Goal: Task Accomplishment & Management: Manage account settings

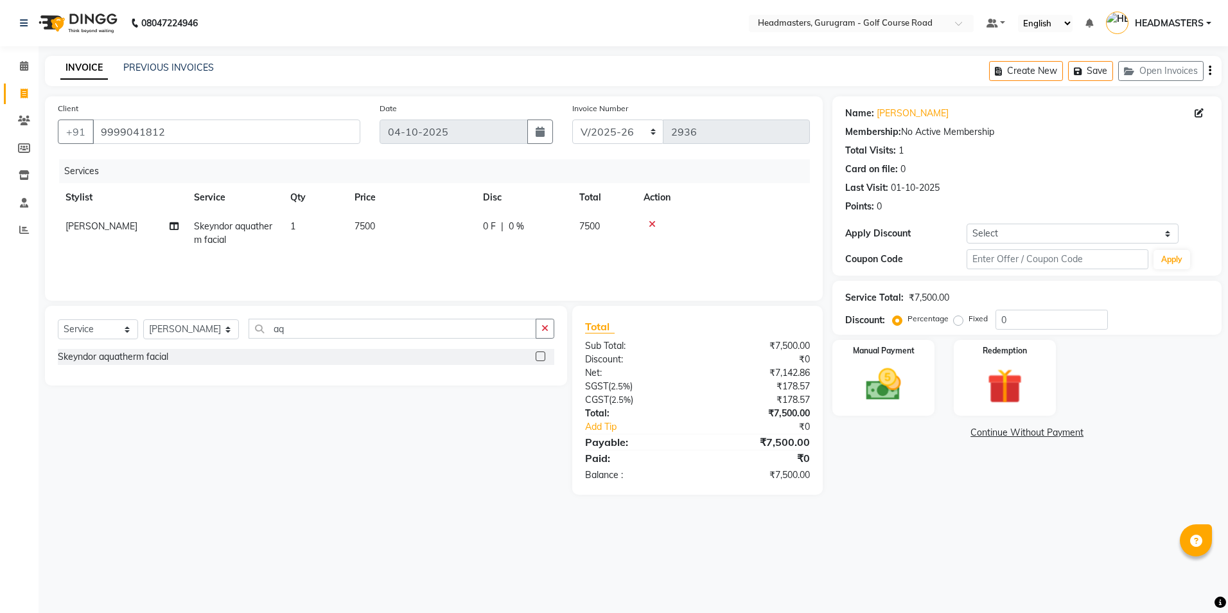
select select "7134"
select select "service"
select select "88569"
click at [653, 222] on icon at bounding box center [652, 224] width 7 height 9
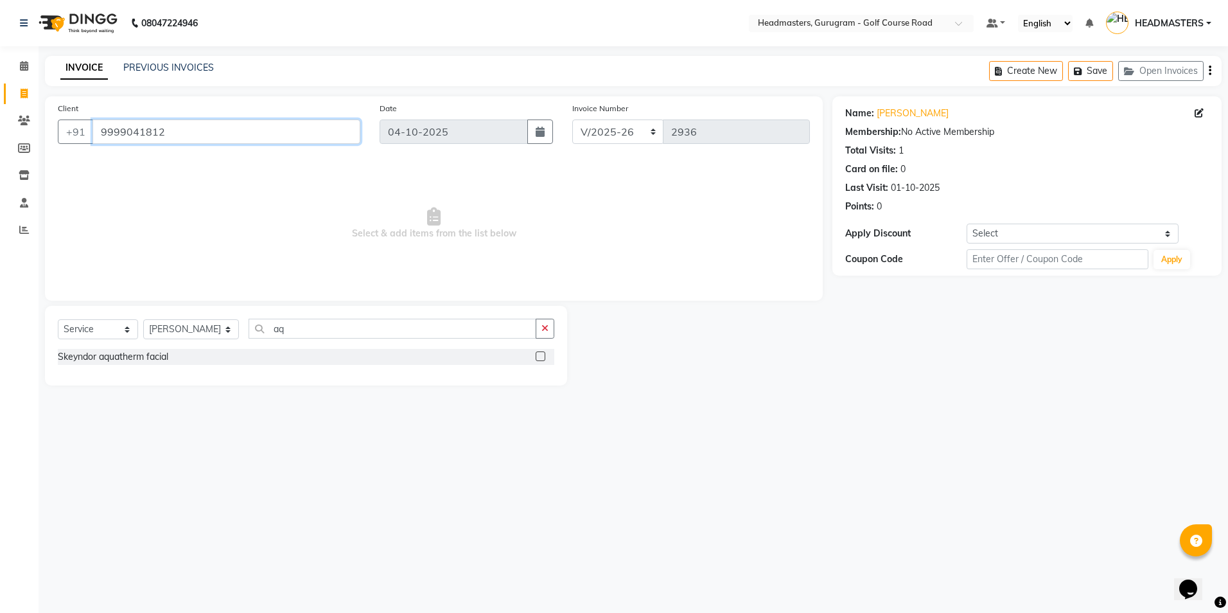
click at [166, 132] on input "9999041812" at bounding box center [226, 131] width 268 height 24
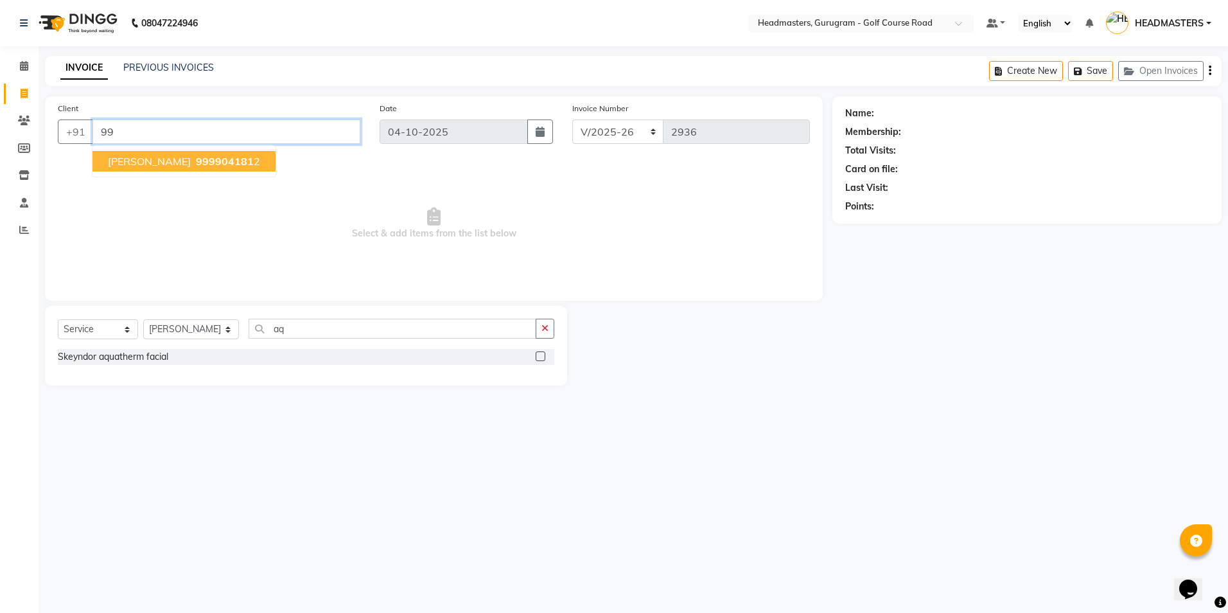
type input "9"
type input "9899653543"
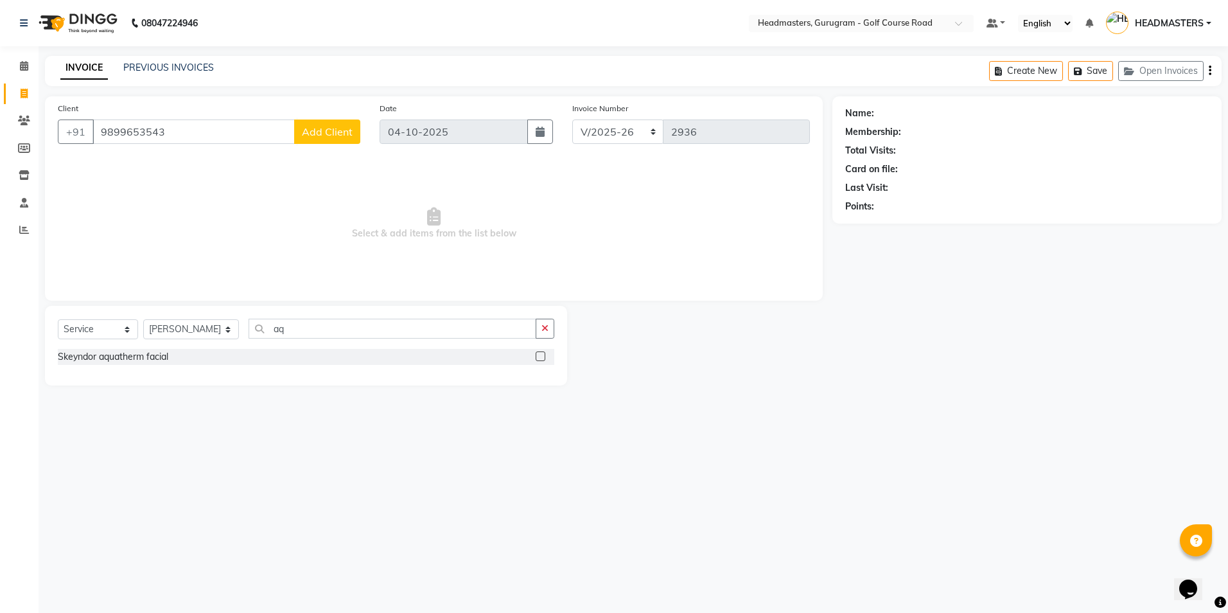
click at [304, 120] on button "Add Client" at bounding box center [327, 131] width 66 height 24
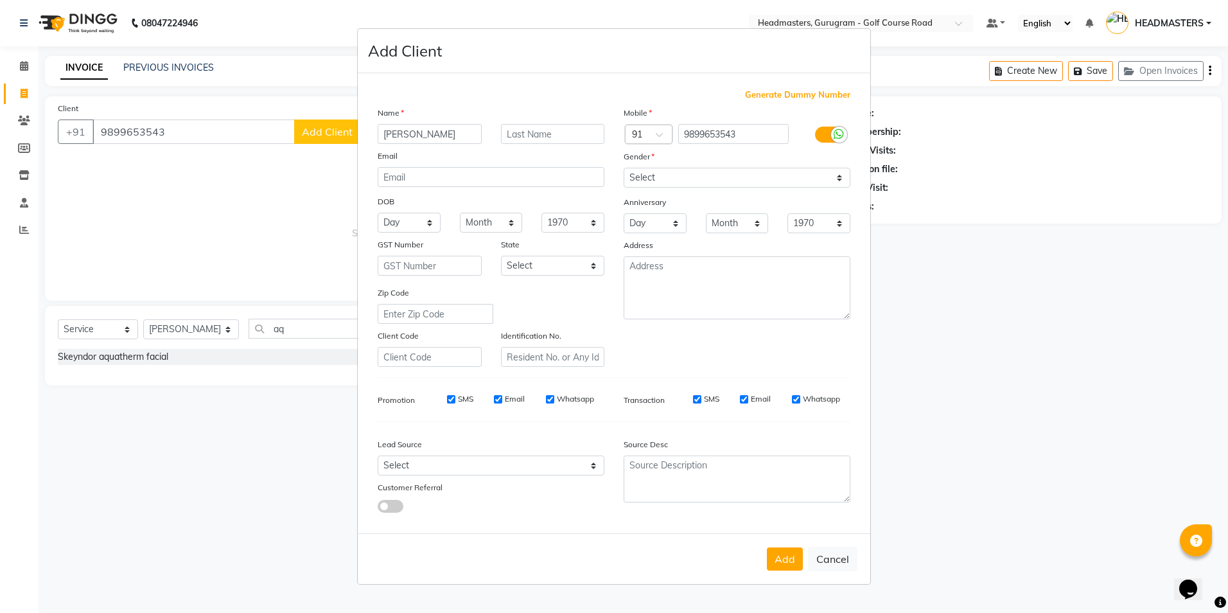
type input "[PERSON_NAME]"
click at [696, 184] on select "Select [DEMOGRAPHIC_DATA] [DEMOGRAPHIC_DATA] Other Prefer Not To Say" at bounding box center [737, 178] width 227 height 20
select select "[DEMOGRAPHIC_DATA]"
click at [624, 168] on select "Select [DEMOGRAPHIC_DATA] [DEMOGRAPHIC_DATA] Other Prefer Not To Say" at bounding box center [737, 178] width 227 height 20
click at [780, 558] on button "Add" at bounding box center [785, 558] width 36 height 23
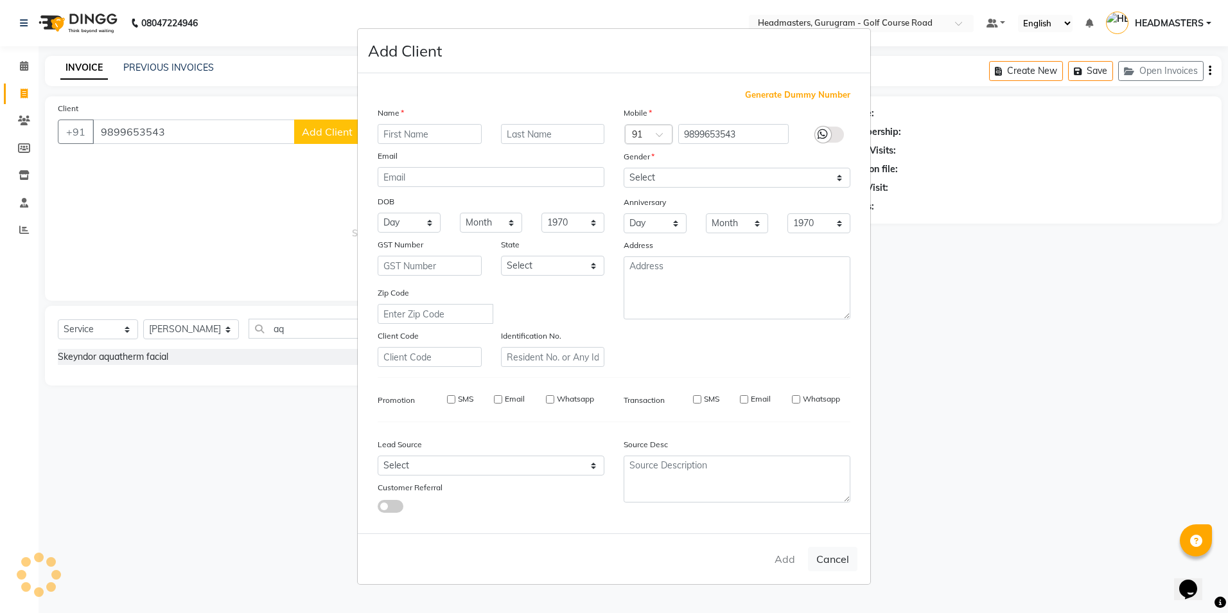
select select
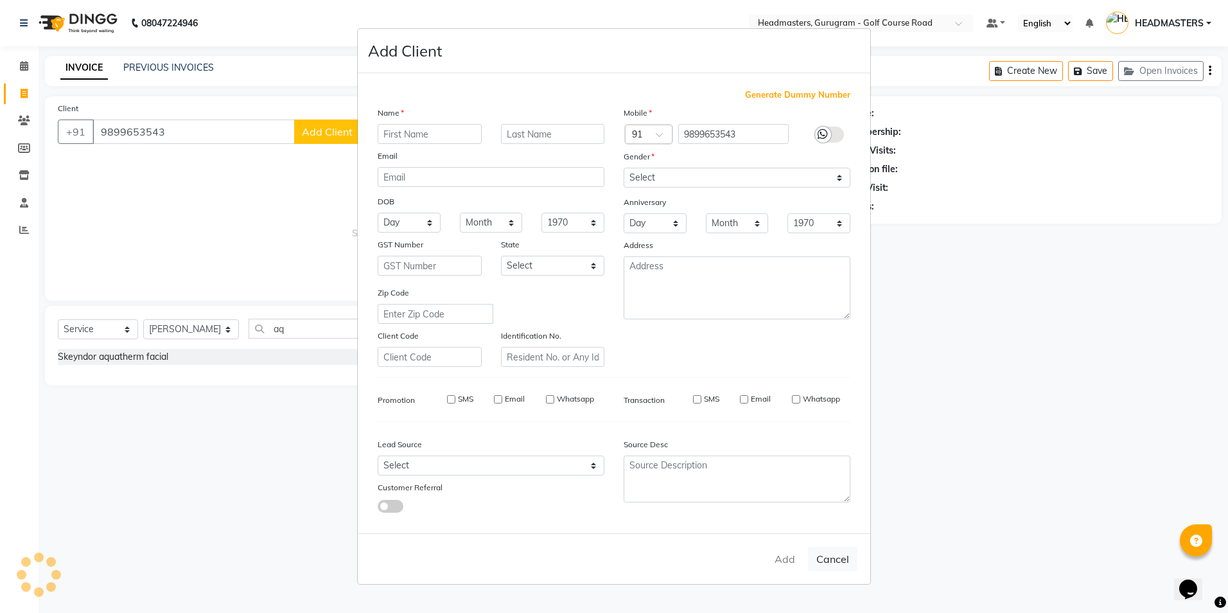
select select
checkbox input "false"
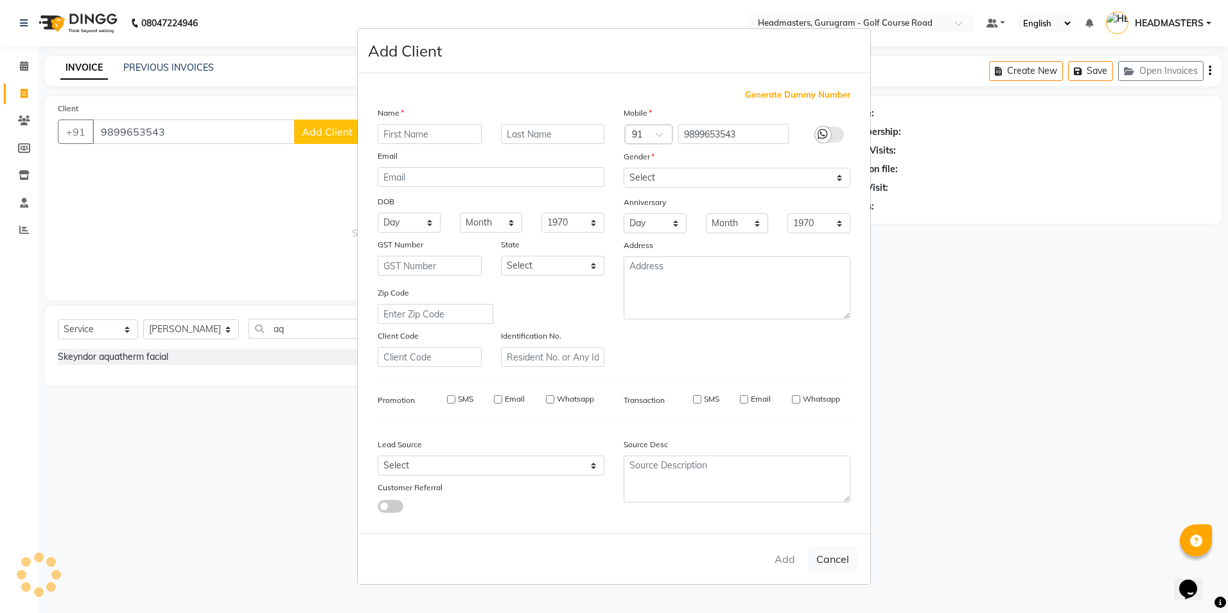
checkbox input "false"
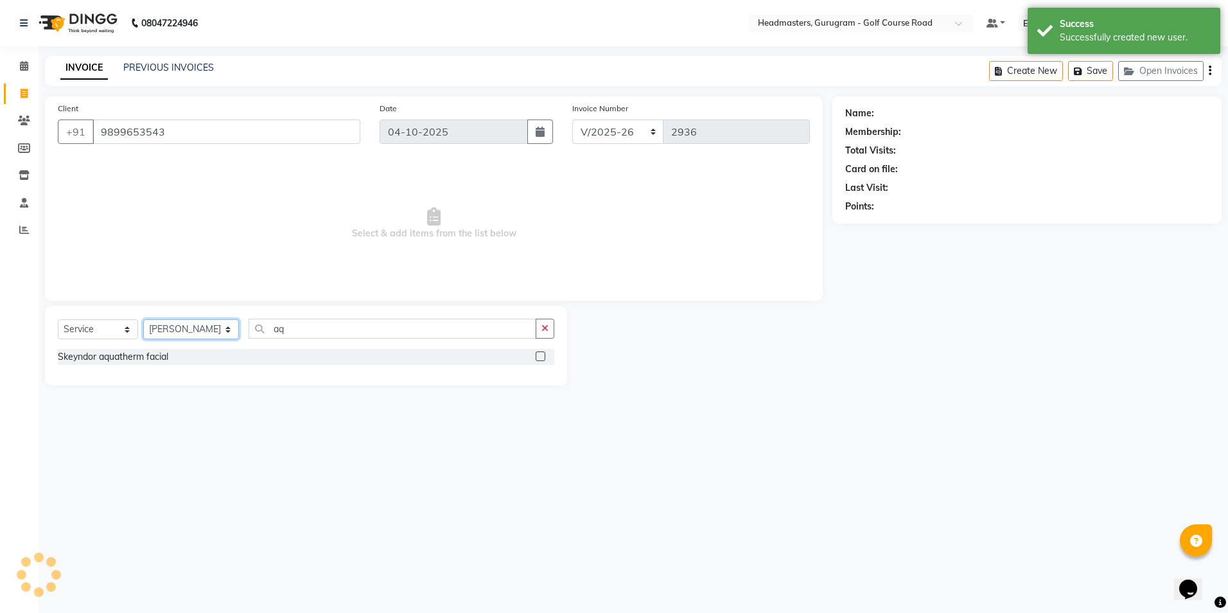
click at [186, 327] on select "Select Stylist Dev Gaurav HEADMASTERS[PERSON_NAME] Artist [PERSON_NAME]a Pooja …" at bounding box center [191, 329] width 96 height 20
select select "86368"
click at [143, 319] on select "Select Stylist Dev Gaurav HEADMASTERS[PERSON_NAME] Artist [PERSON_NAME]a Pooja …" at bounding box center [191, 329] width 96 height 20
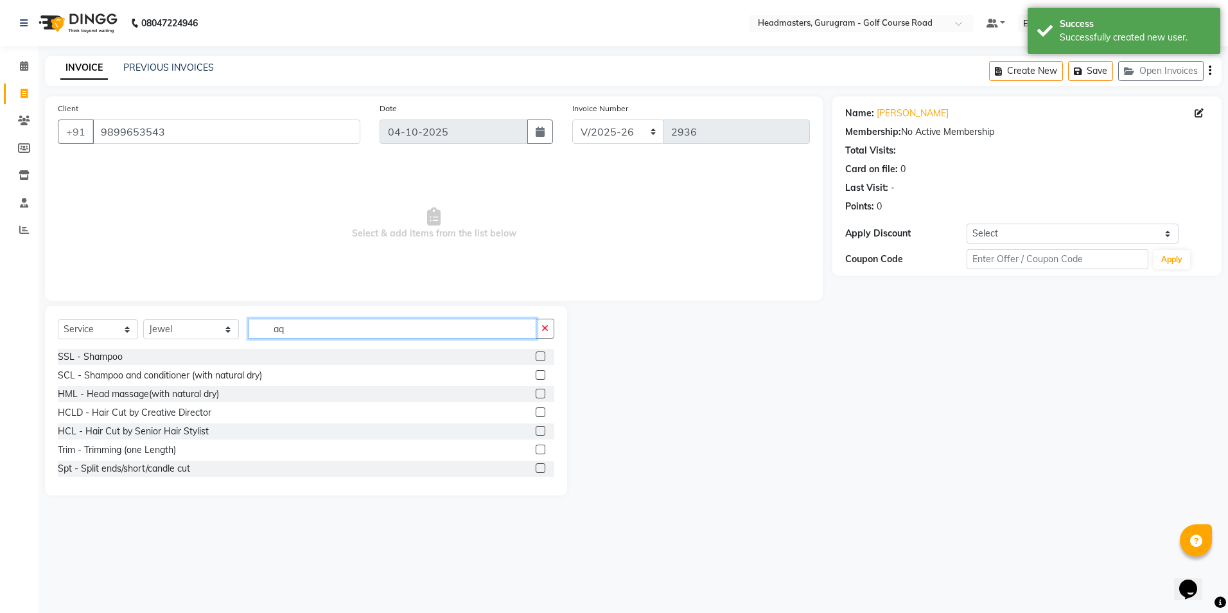
click at [301, 322] on input "aq" at bounding box center [392, 329] width 287 height 20
type input "a"
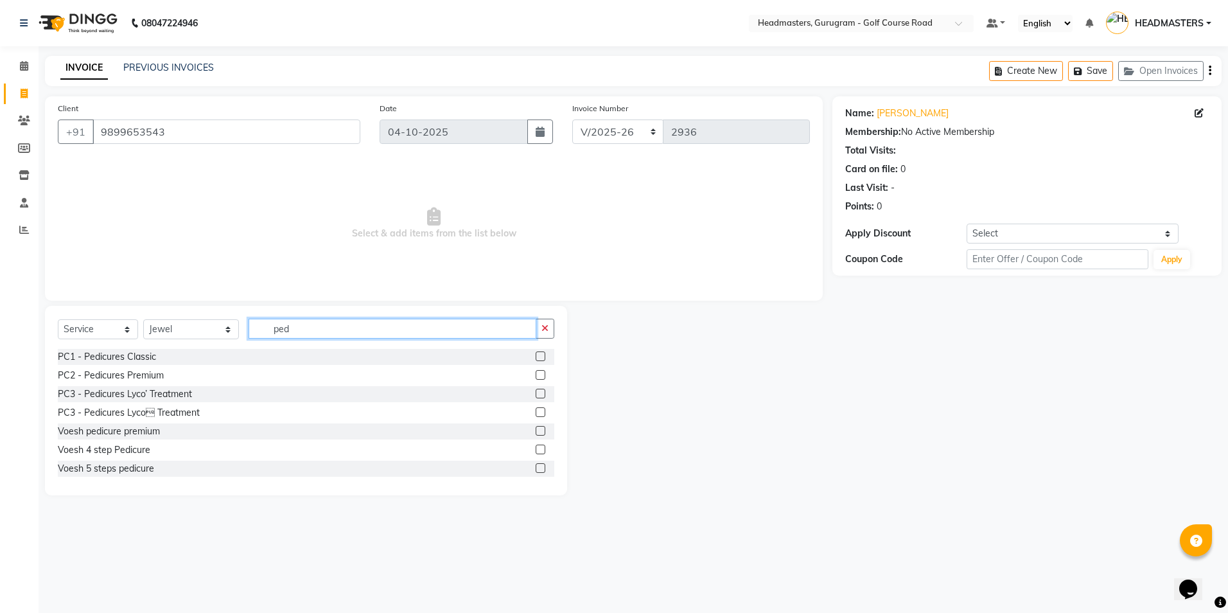
type input "ped"
drag, startPoint x: 530, startPoint y: 432, endPoint x: 482, endPoint y: 414, distance: 51.6
click at [536, 432] on label at bounding box center [541, 431] width 10 height 10
click at [536, 432] on input "checkbox" at bounding box center [540, 431] width 8 height 8
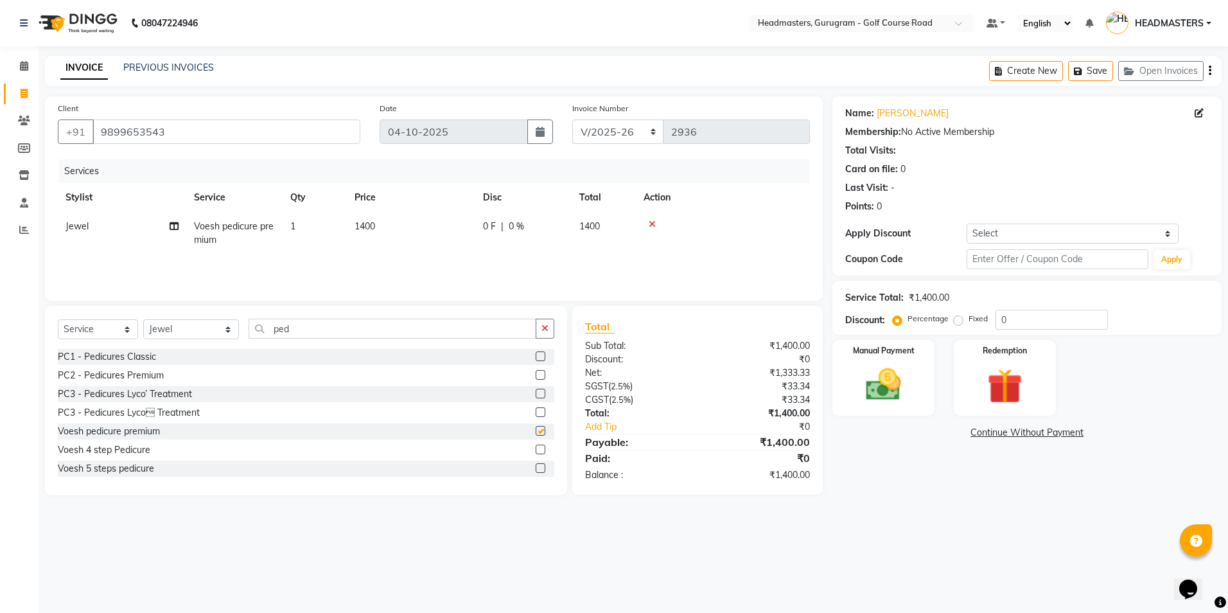
checkbox input "false"
click at [326, 334] on input "ped" at bounding box center [392, 329] width 287 height 20
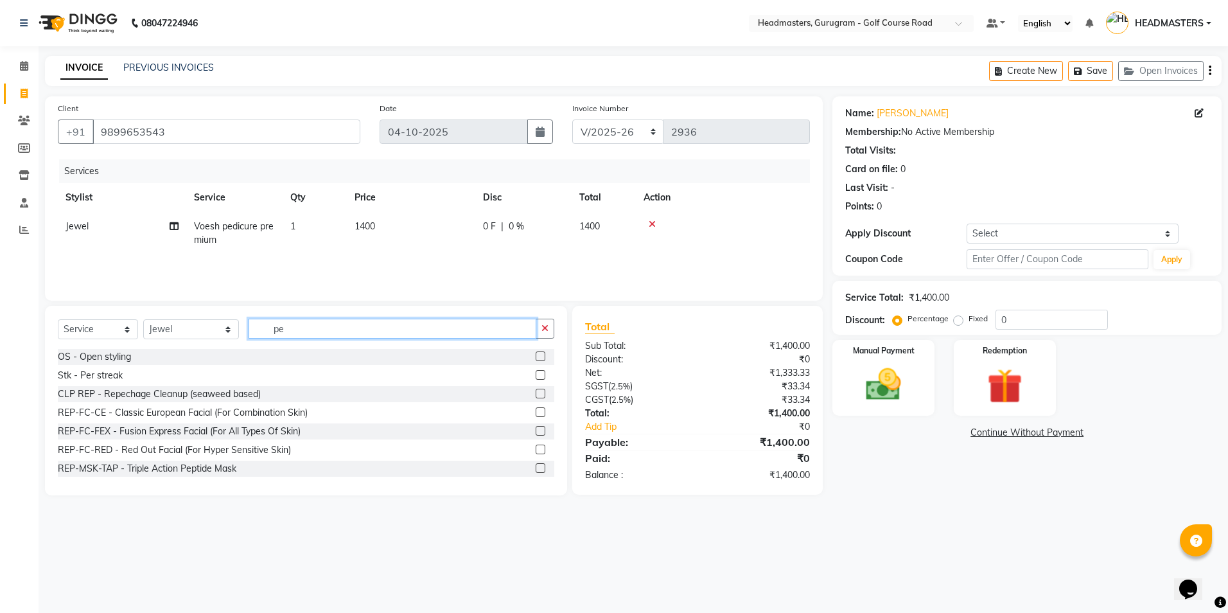
type input "p"
type input "man"
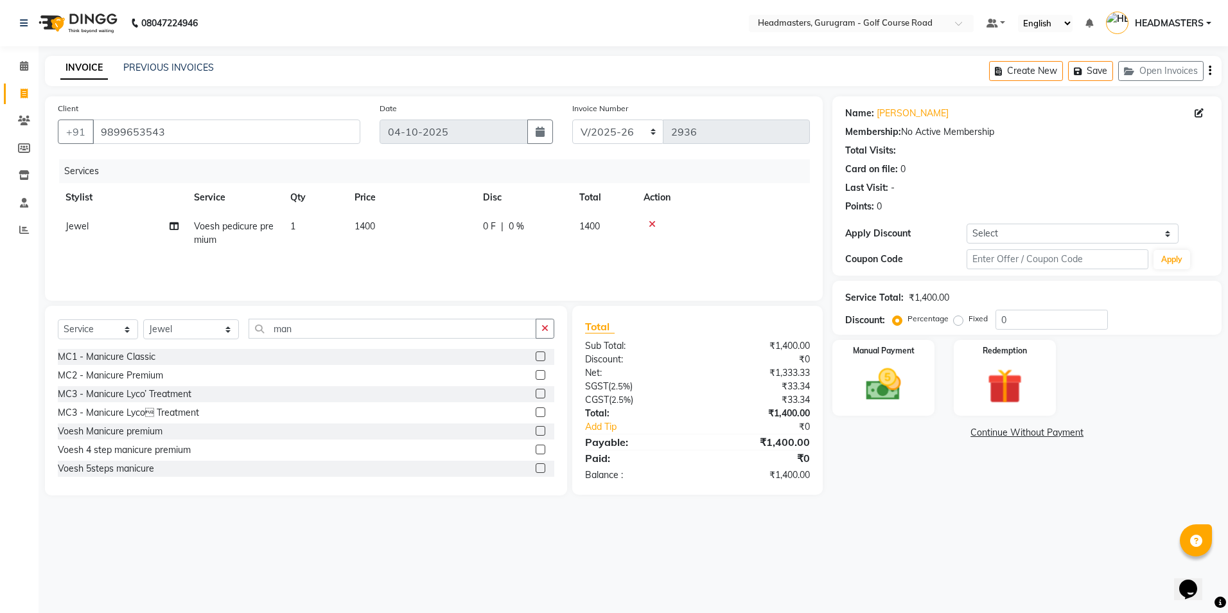
click at [536, 433] on label at bounding box center [541, 431] width 10 height 10
click at [536, 433] on input "checkbox" at bounding box center [540, 431] width 8 height 8
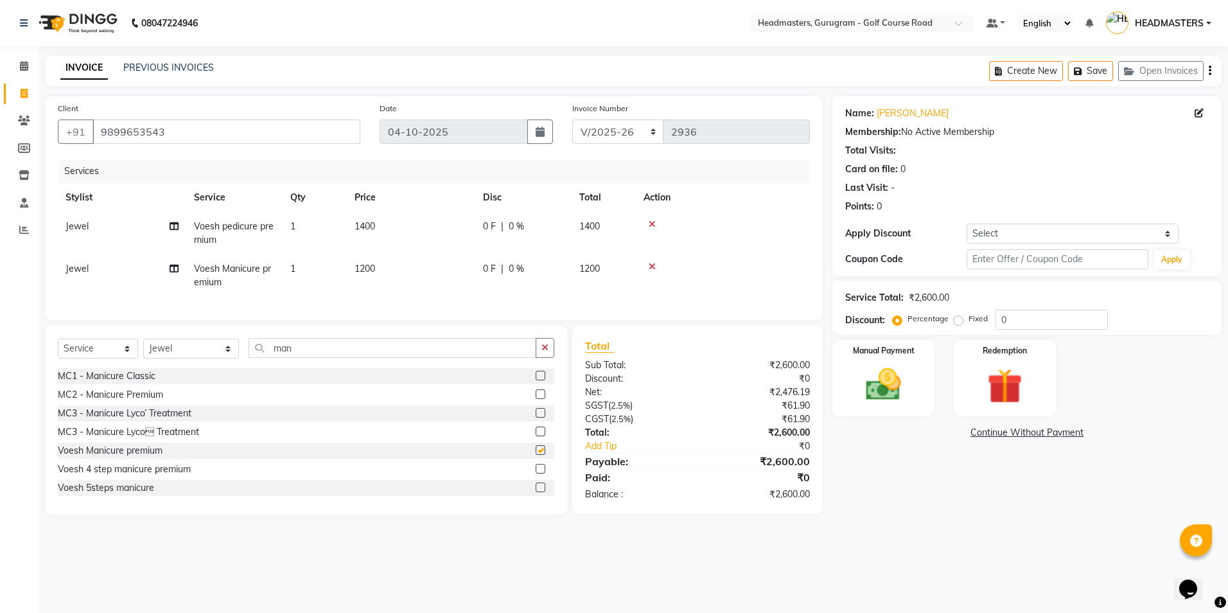
checkbox input "false"
click at [171, 358] on select "Select Stylist Dev Gaurav HEADMASTERS[PERSON_NAME] Artist [PERSON_NAME]a Pooja …" at bounding box center [191, 348] width 96 height 20
select select "93022"
click at [143, 348] on select "Select Stylist Dev Gaurav HEADMASTERS[PERSON_NAME] Artist [PERSON_NAME]a Pooja …" at bounding box center [191, 348] width 96 height 20
click at [312, 346] on div "Select Service Product Membership Package Voucher Prepaid Gift Card Select Styl…" at bounding box center [306, 419] width 522 height 189
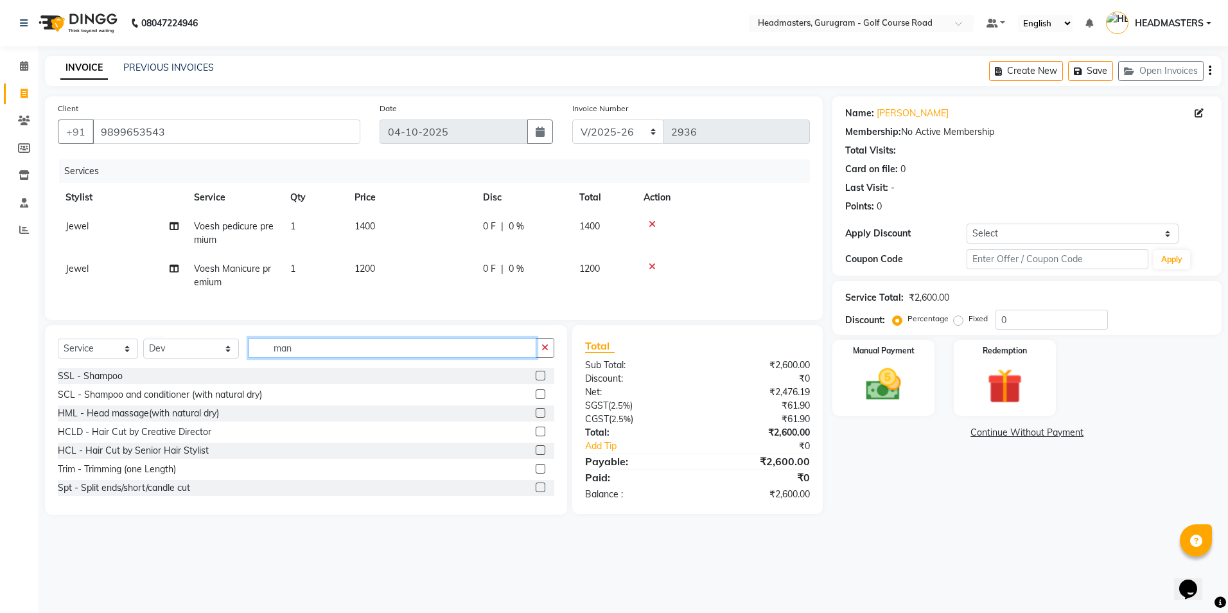
click at [307, 358] on input "man" at bounding box center [392, 348] width 287 height 20
type input "m"
type input "hair"
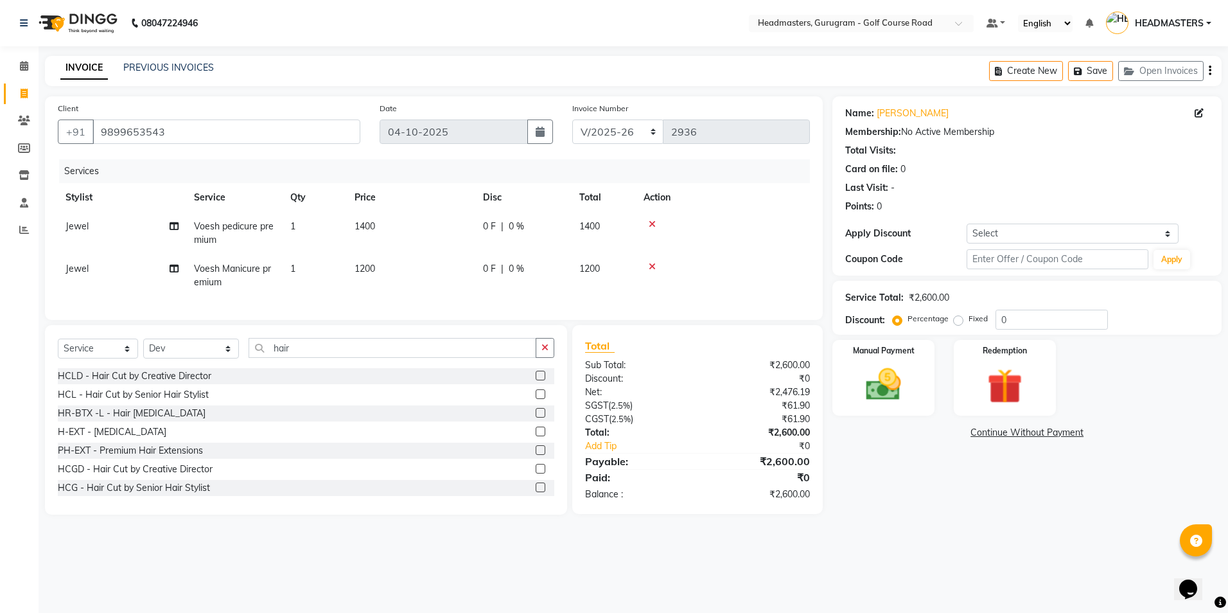
click at [536, 380] on label at bounding box center [541, 376] width 10 height 10
click at [536, 380] on input "checkbox" at bounding box center [540, 376] width 8 height 8
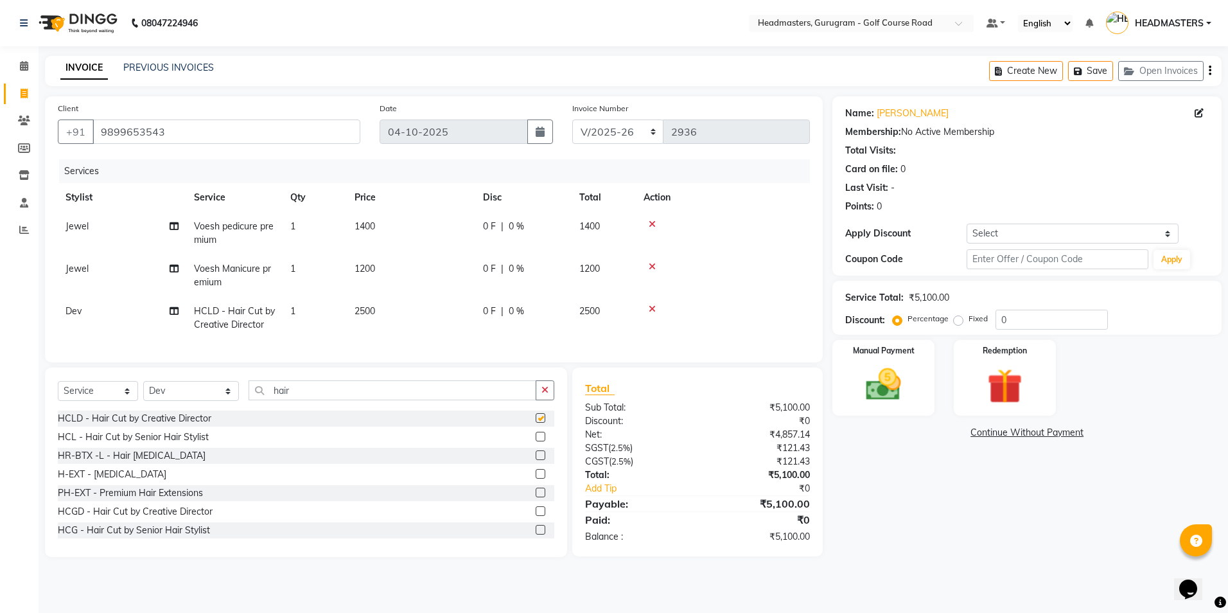
checkbox input "false"
click at [169, 401] on select "Select Stylist Dev Gaurav HEADMASTERS[PERSON_NAME] Artist [PERSON_NAME]a Pooja …" at bounding box center [191, 391] width 96 height 20
select select "88569"
click at [143, 390] on select "Select Stylist Dev Gaurav HEADMASTERS[PERSON_NAME] Artist [PERSON_NAME]a Pooja …" at bounding box center [191, 391] width 96 height 20
drag, startPoint x: 286, startPoint y: 386, endPoint x: 294, endPoint y: 413, distance: 28.1
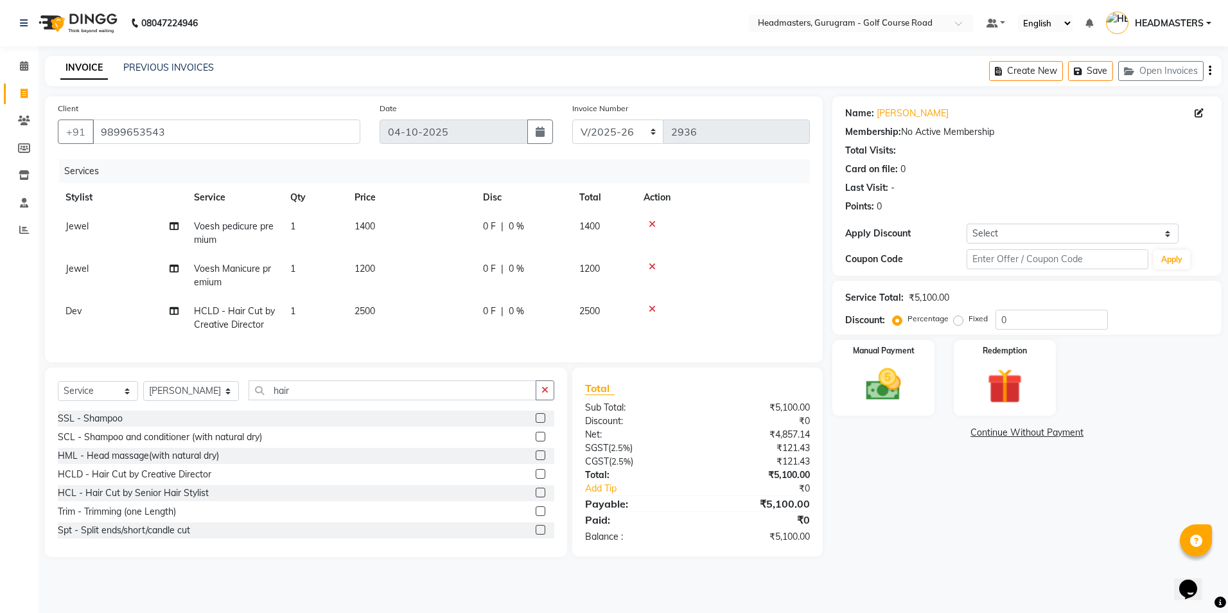
click at [288, 387] on div "Select Service Product Membership Package Voucher Prepaid Gift Card Select Styl…" at bounding box center [306, 461] width 522 height 189
click at [290, 400] on input "hair" at bounding box center [392, 390] width 287 height 20
type input "h"
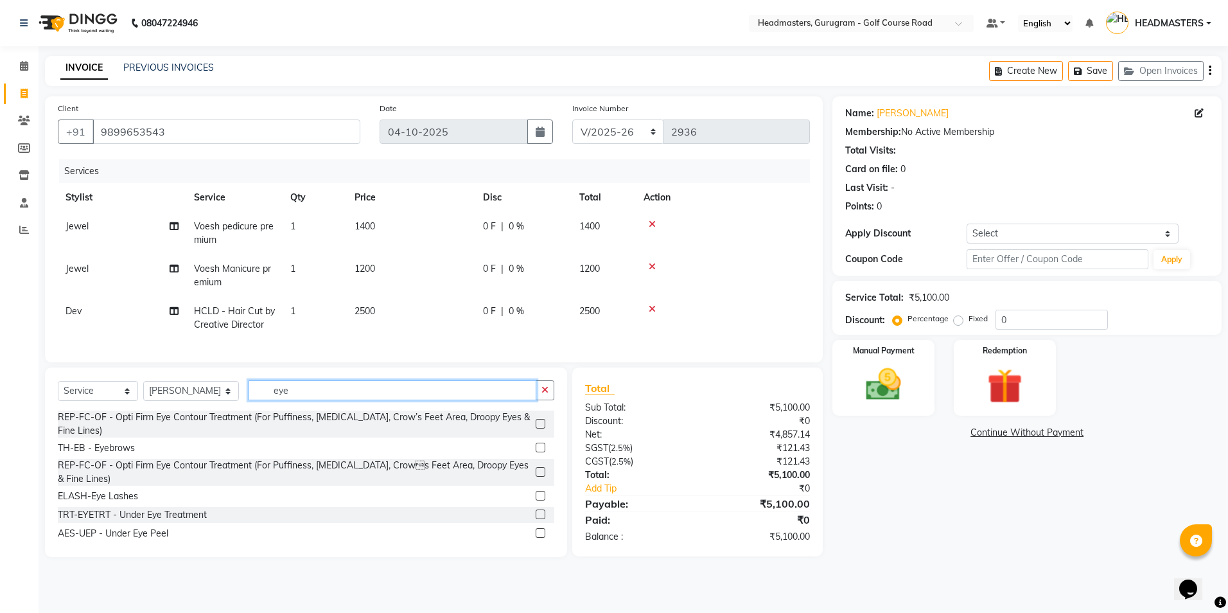
type input "eye"
click at [536, 452] on label at bounding box center [541, 447] width 10 height 10
click at [536, 452] on input "checkbox" at bounding box center [540, 448] width 8 height 8
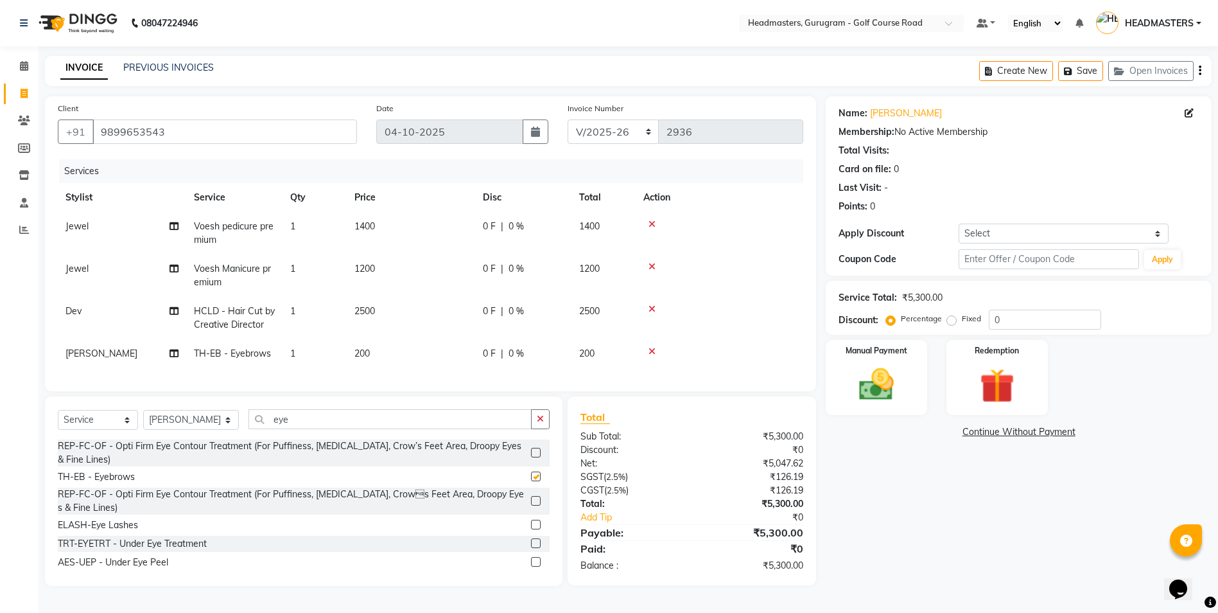
checkbox input "false"
click at [367, 429] on input "eye" at bounding box center [390, 419] width 283 height 20
type input "e"
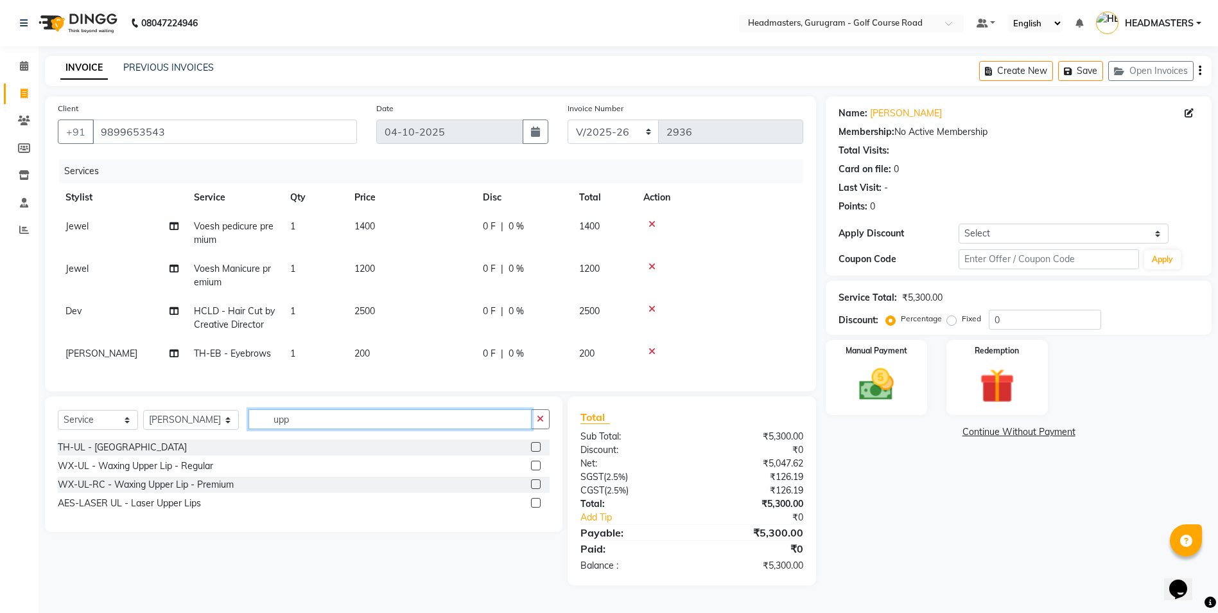
type input "upp"
click at [536, 451] on label at bounding box center [536, 447] width 10 height 10
click at [536, 451] on input "checkbox" at bounding box center [535, 447] width 8 height 8
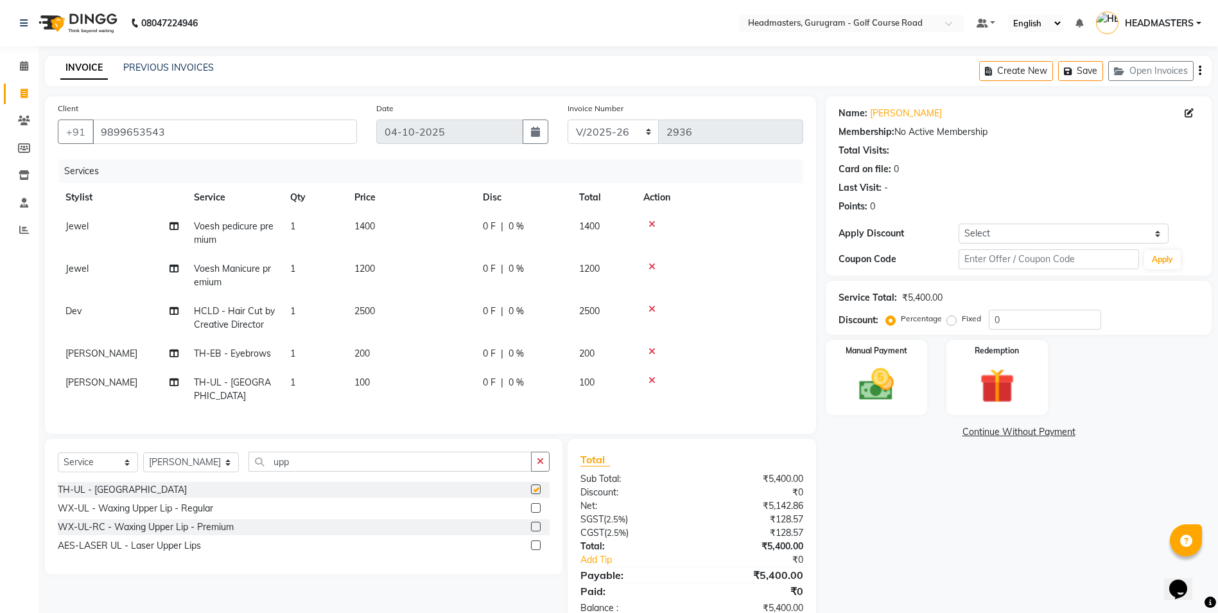
checkbox input "false"
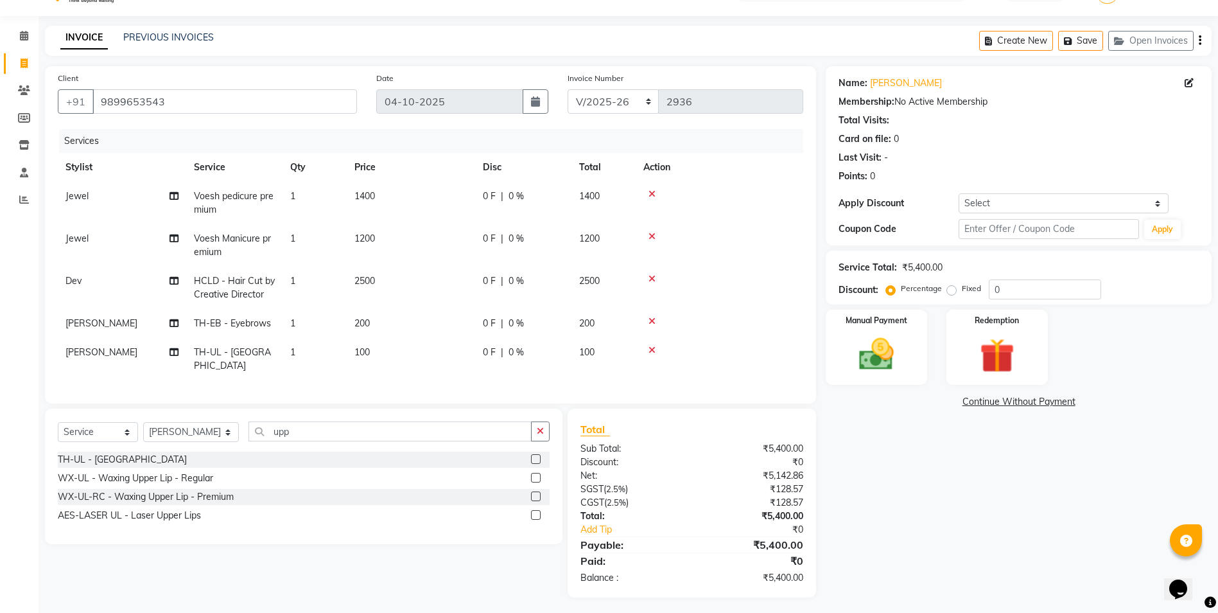
click at [383, 351] on td "100" at bounding box center [411, 359] width 128 height 42
select select "88569"
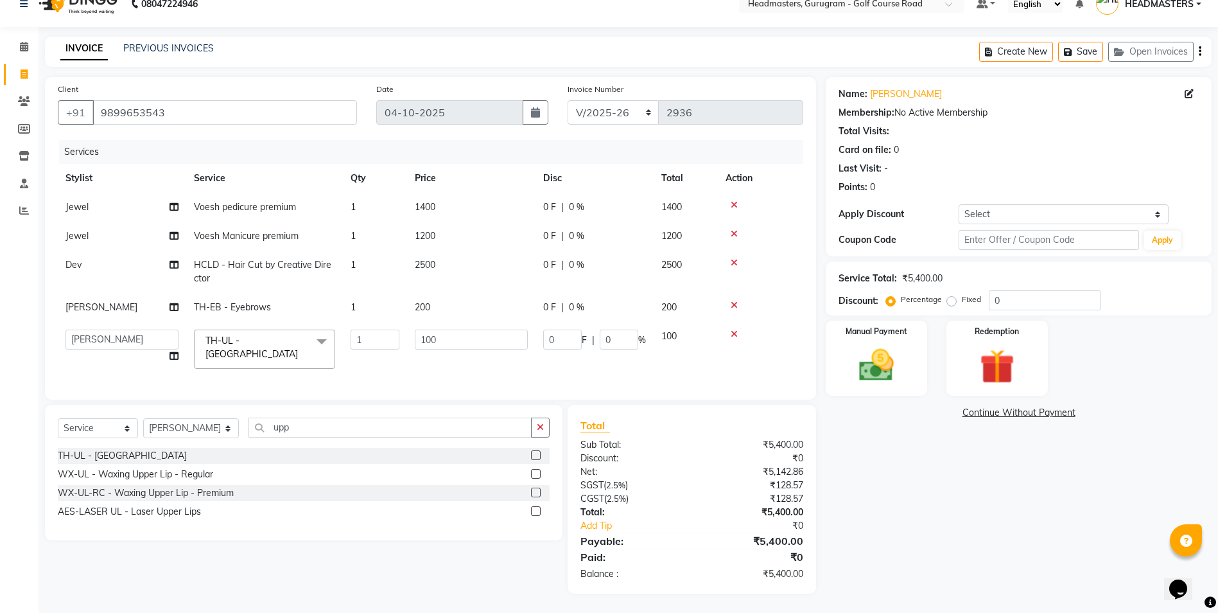
scroll to position [23, 0]
click at [510, 337] on input "100" at bounding box center [471, 339] width 113 height 20
click at [734, 334] on tbody "Jewel Voesh pedicure premium 1 1400 0 F | 0 % 1400 Jewel Voesh Manicure premium…" at bounding box center [431, 285] width 746 height 184
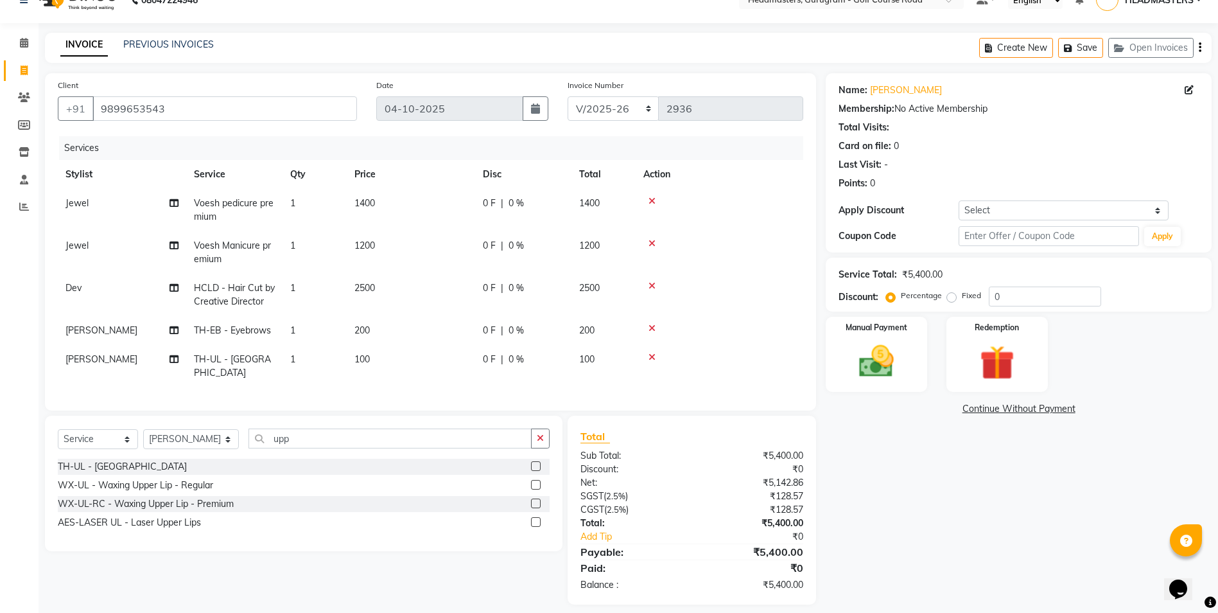
click at [654, 356] on icon at bounding box center [652, 357] width 7 height 9
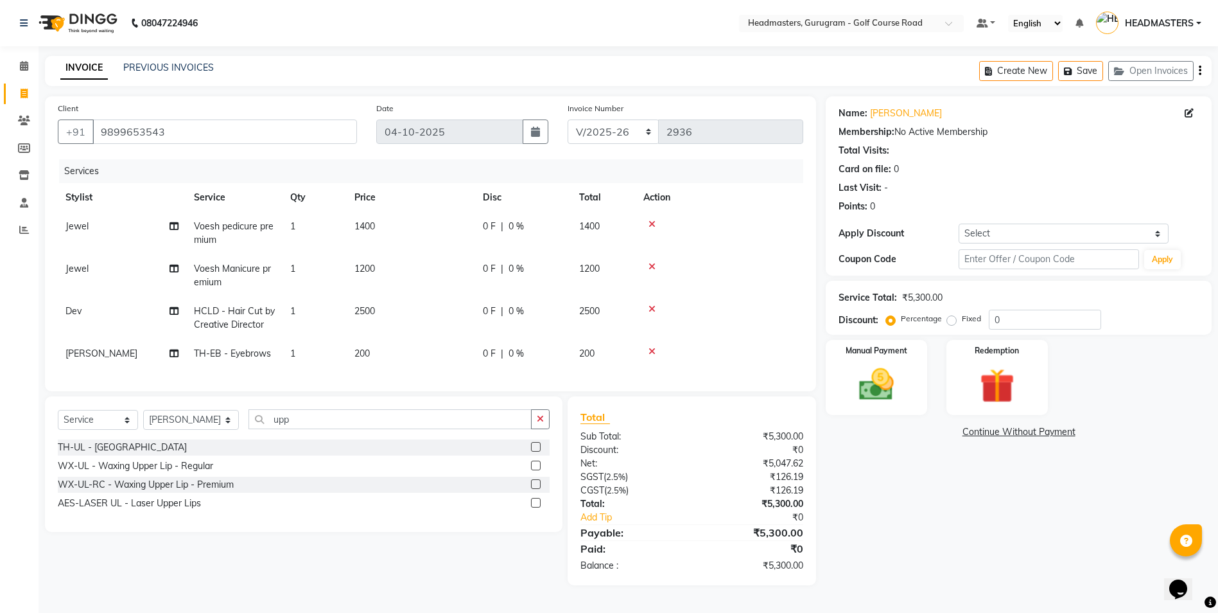
click at [652, 347] on icon at bounding box center [652, 351] width 7 height 9
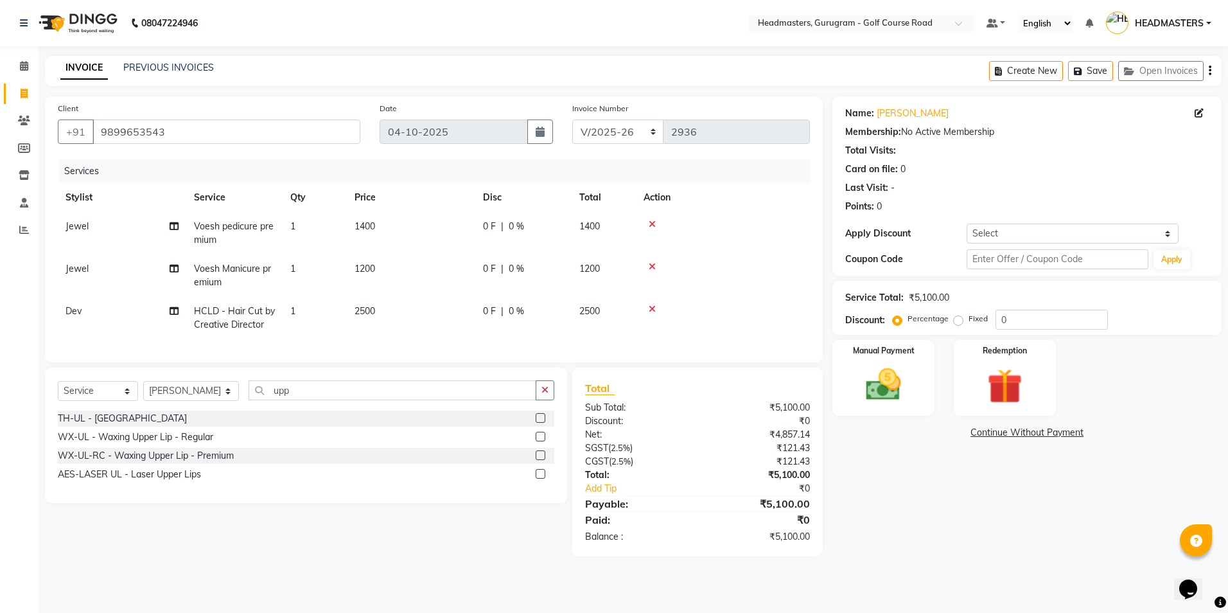
click at [464, 299] on td "2500" at bounding box center [411, 318] width 128 height 42
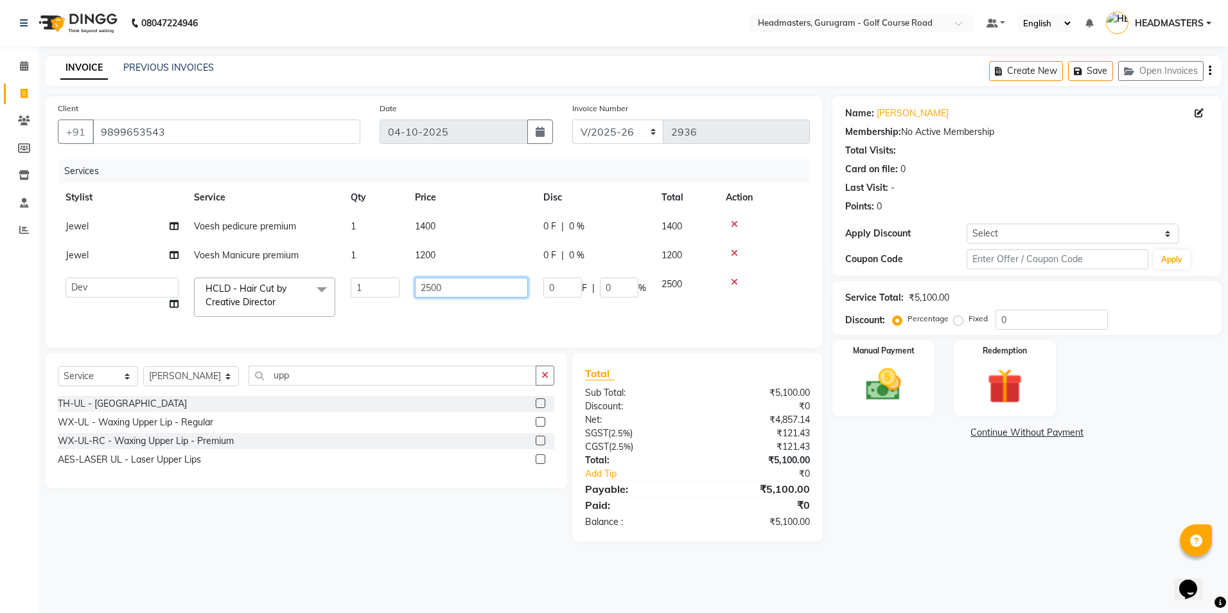
click at [456, 284] on input "2500" at bounding box center [471, 287] width 113 height 20
click at [433, 289] on input "2500" at bounding box center [471, 287] width 113 height 20
type input "200"
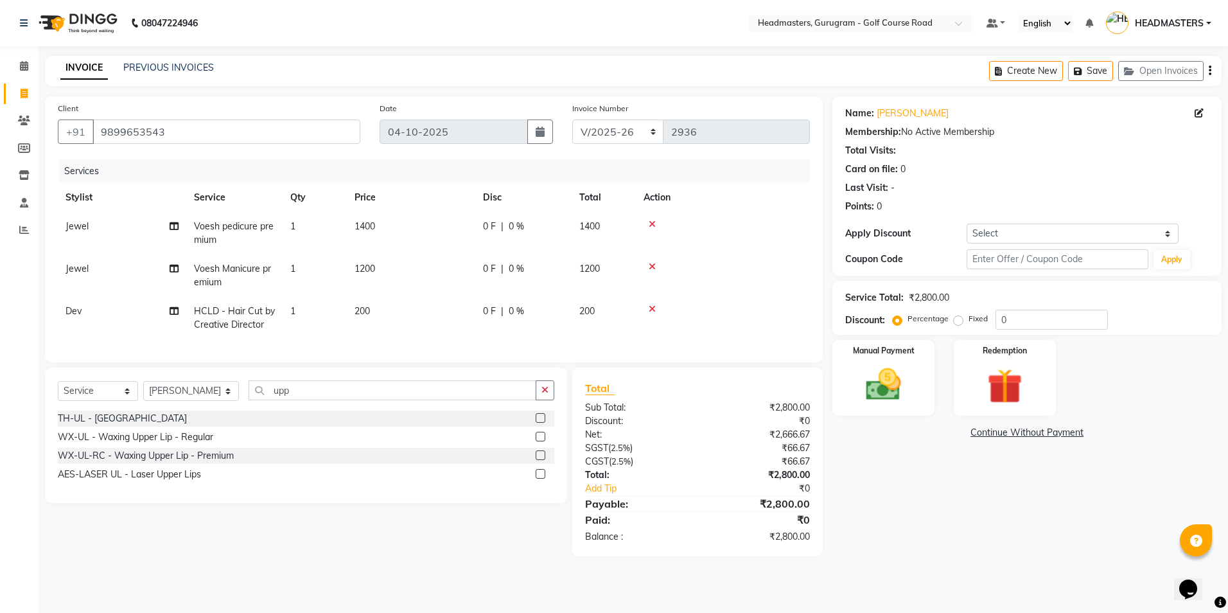
click at [425, 312] on td "200" at bounding box center [411, 318] width 128 height 42
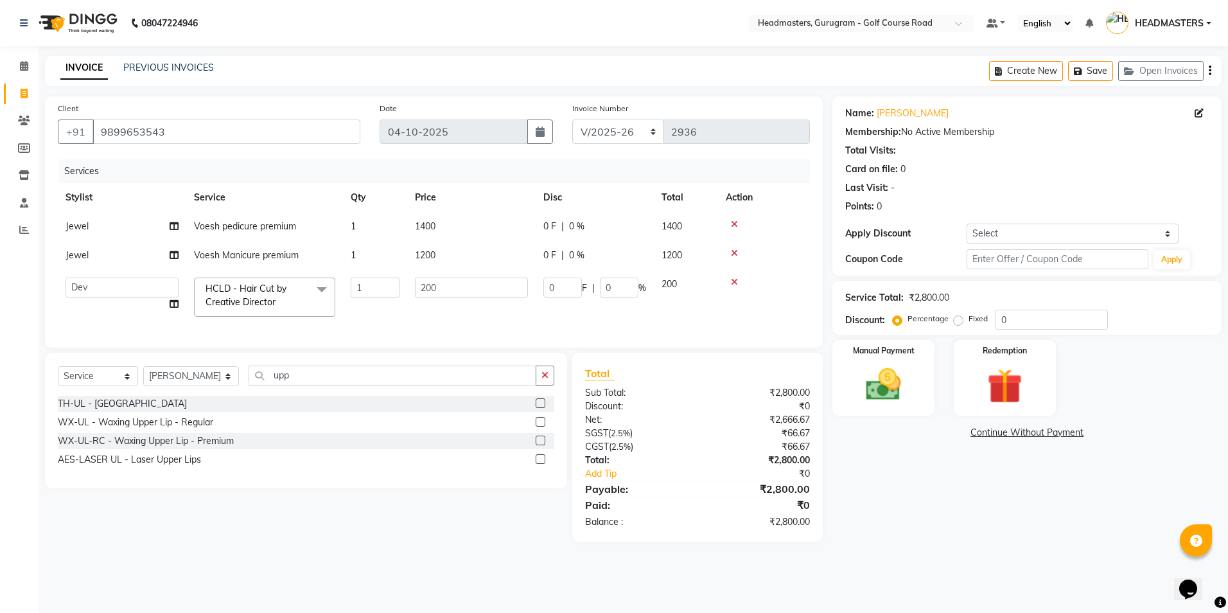
click at [407, 290] on td "200" at bounding box center [471, 297] width 128 height 55
click at [430, 286] on input "200" at bounding box center [471, 287] width 113 height 20
click at [426, 286] on input "200" at bounding box center [471, 287] width 113 height 20
type input "2500"
click at [610, 222] on tr "Jewel Voesh pedicure premium 1 1400 0 F | 0 % 1400" at bounding box center [434, 226] width 752 height 29
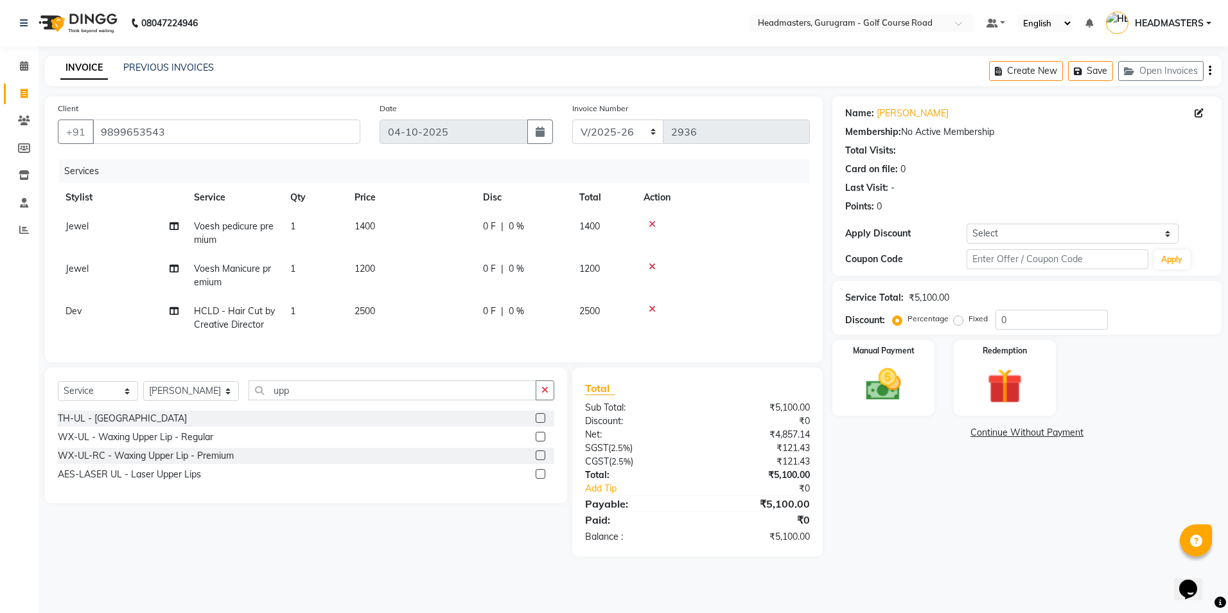
click at [493, 309] on span "0 F" at bounding box center [489, 310] width 13 height 13
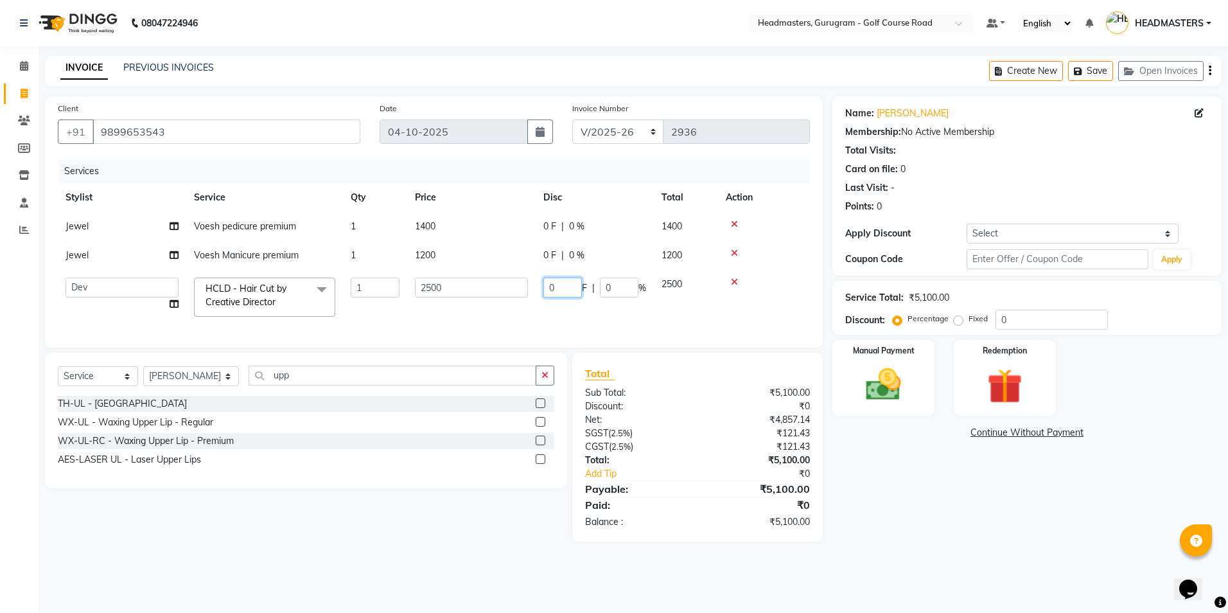
click at [565, 286] on input "0" at bounding box center [562, 287] width 39 height 20
type input "1"
type input "100"
click at [540, 313] on td "100 F | 0 %" at bounding box center [595, 297] width 118 height 55
click at [842, 360] on div "Manual Payment" at bounding box center [883, 377] width 106 height 79
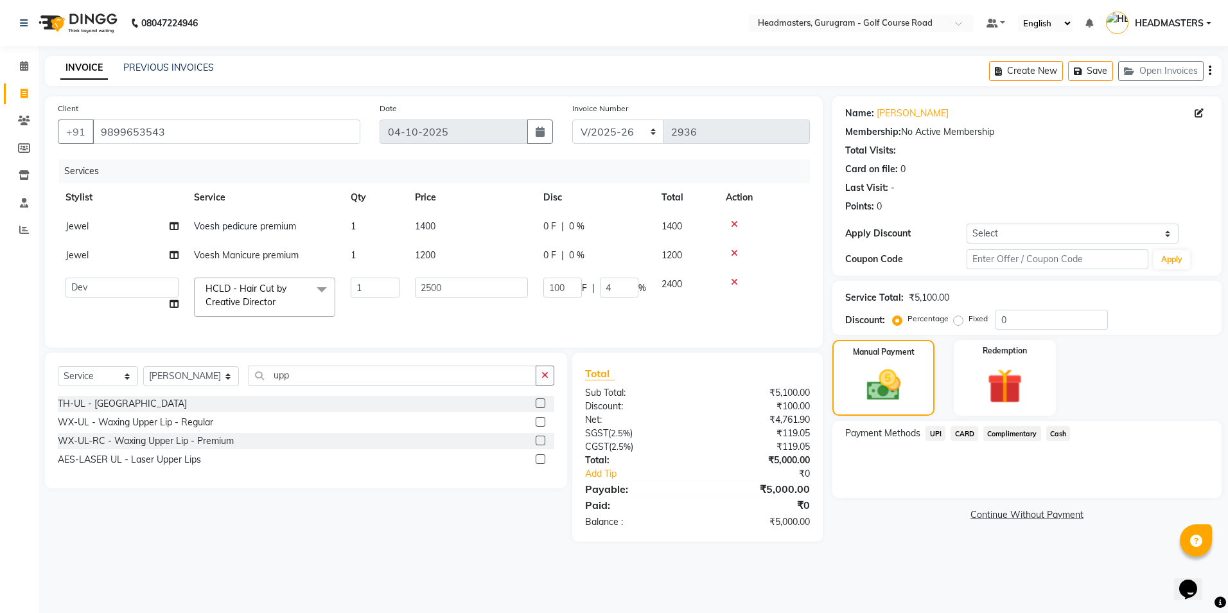
click at [930, 430] on span "UPI" at bounding box center [935, 433] width 20 height 15
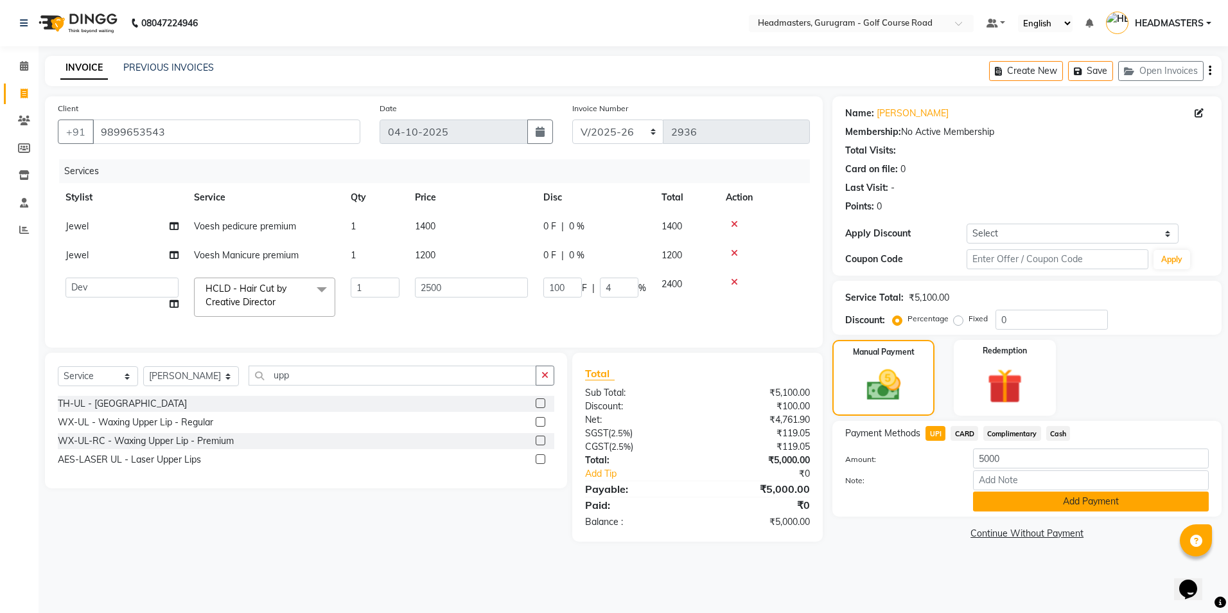
click at [1029, 504] on button "Add Payment" at bounding box center [1091, 501] width 236 height 20
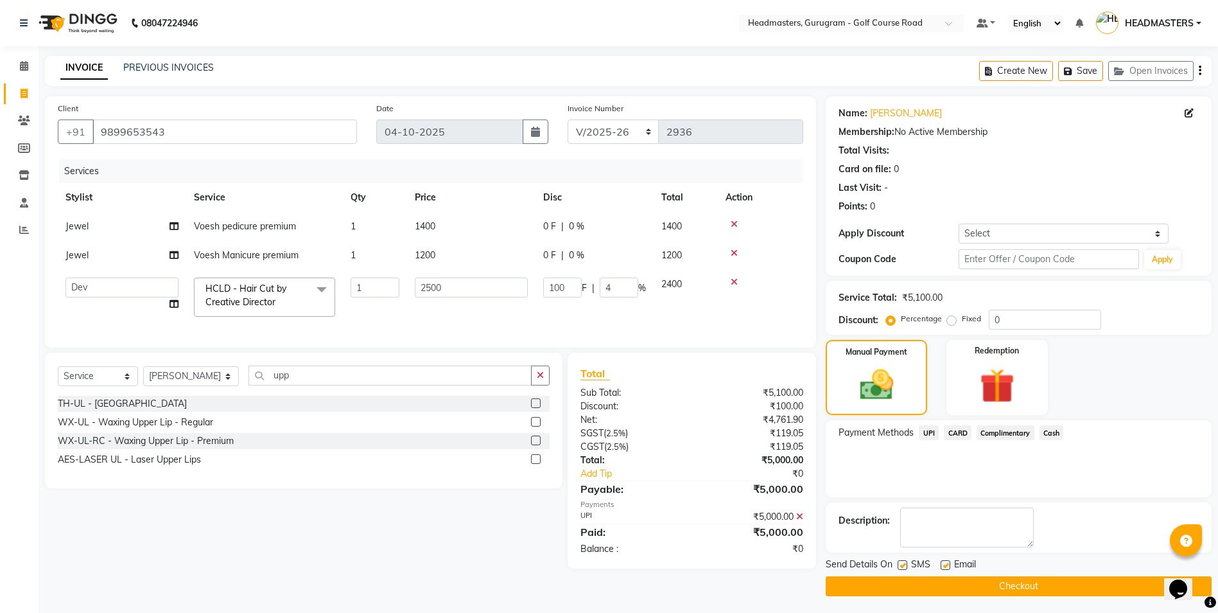
click at [1000, 585] on button "Checkout" at bounding box center [1019, 586] width 386 height 20
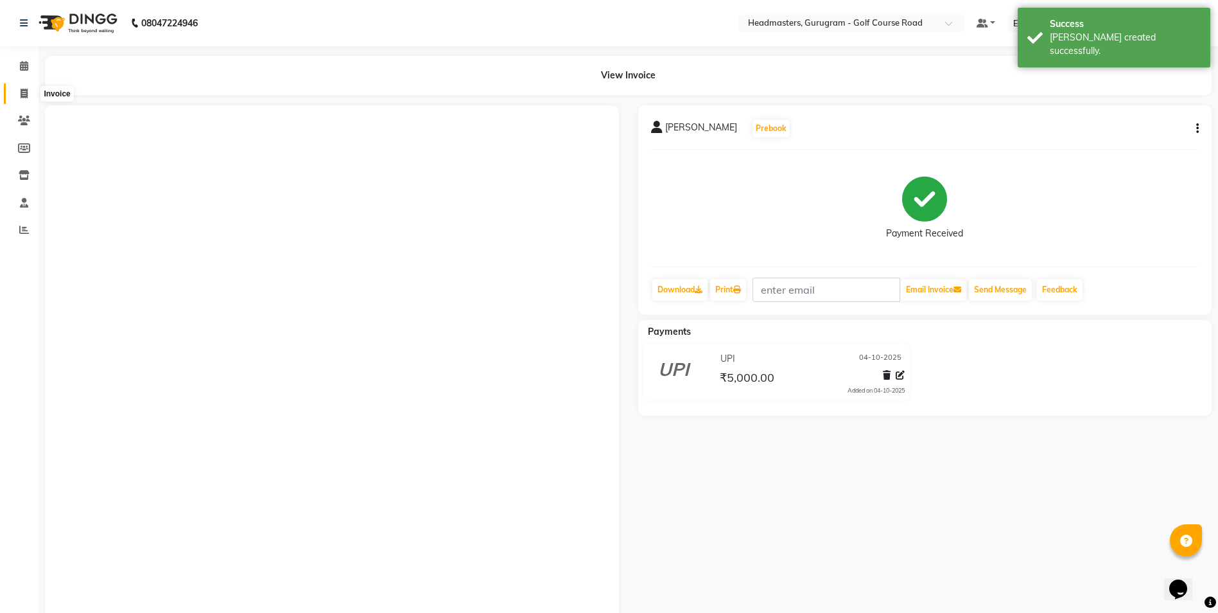
click at [27, 92] on icon at bounding box center [24, 94] width 7 height 10
select select "7134"
select select "service"
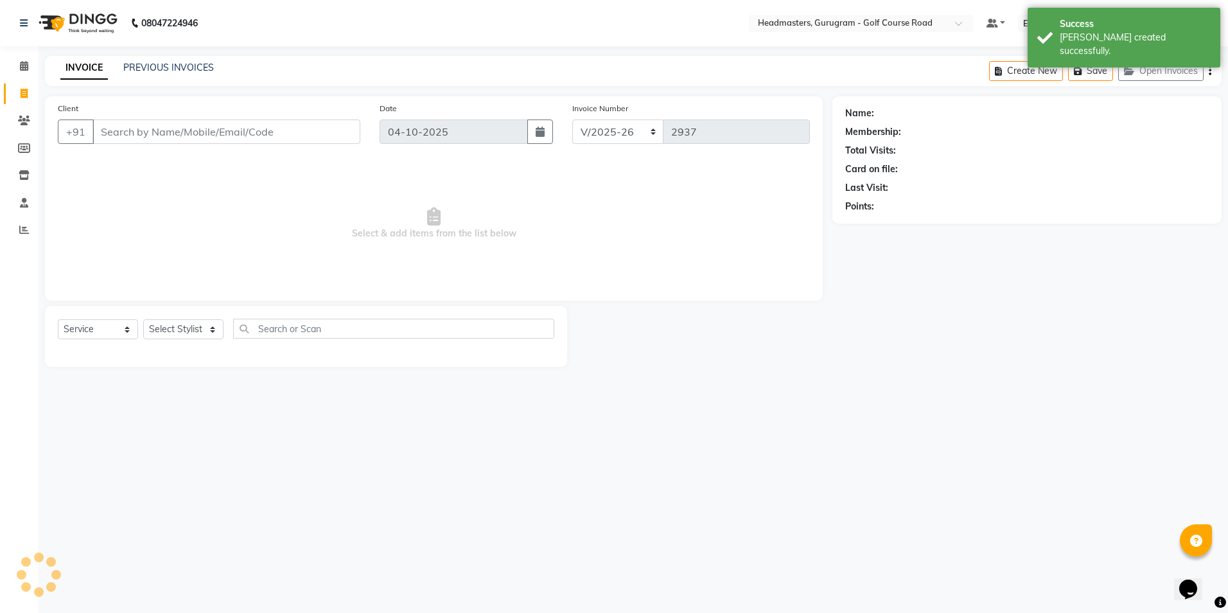
click at [128, 130] on input "Client" at bounding box center [226, 131] width 268 height 24
type input "A"
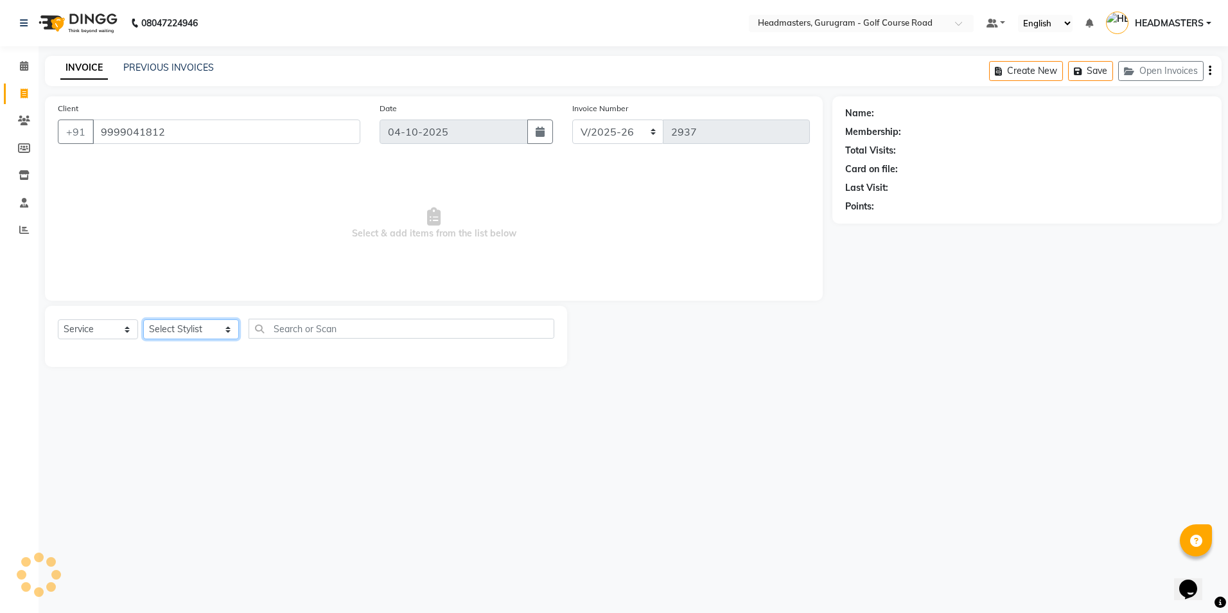
click at [201, 327] on select "Select Stylist Dev Gaurav HEADMASTERS[PERSON_NAME] Artist [PERSON_NAME]a Pooja …" at bounding box center [191, 329] width 96 height 20
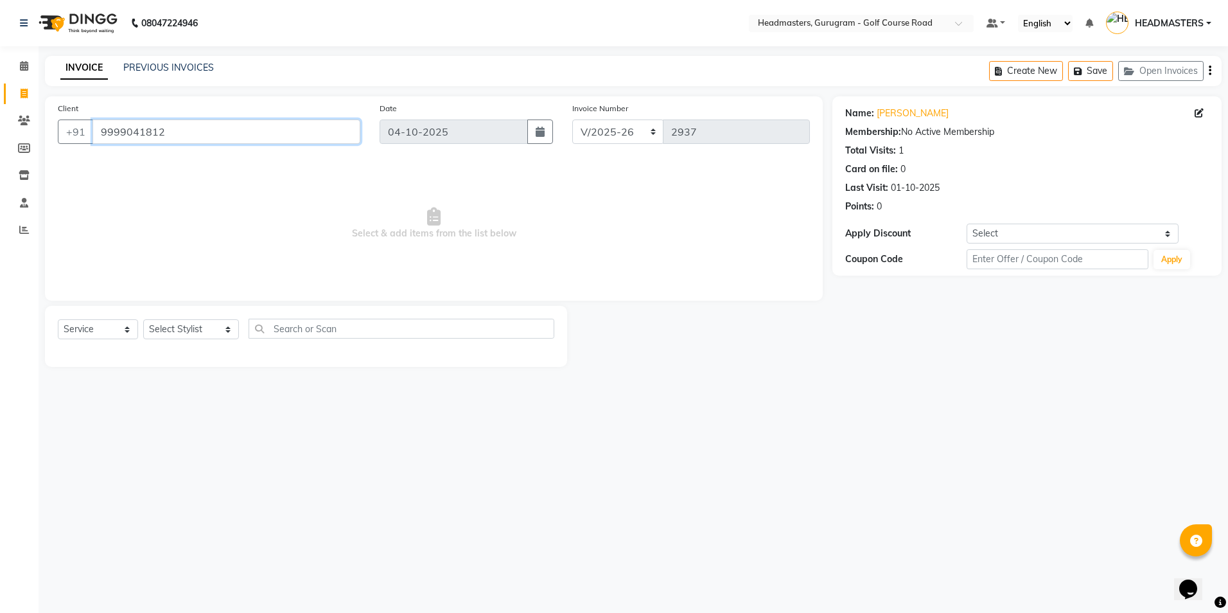
click at [189, 138] on input "9999041812" at bounding box center [226, 131] width 268 height 24
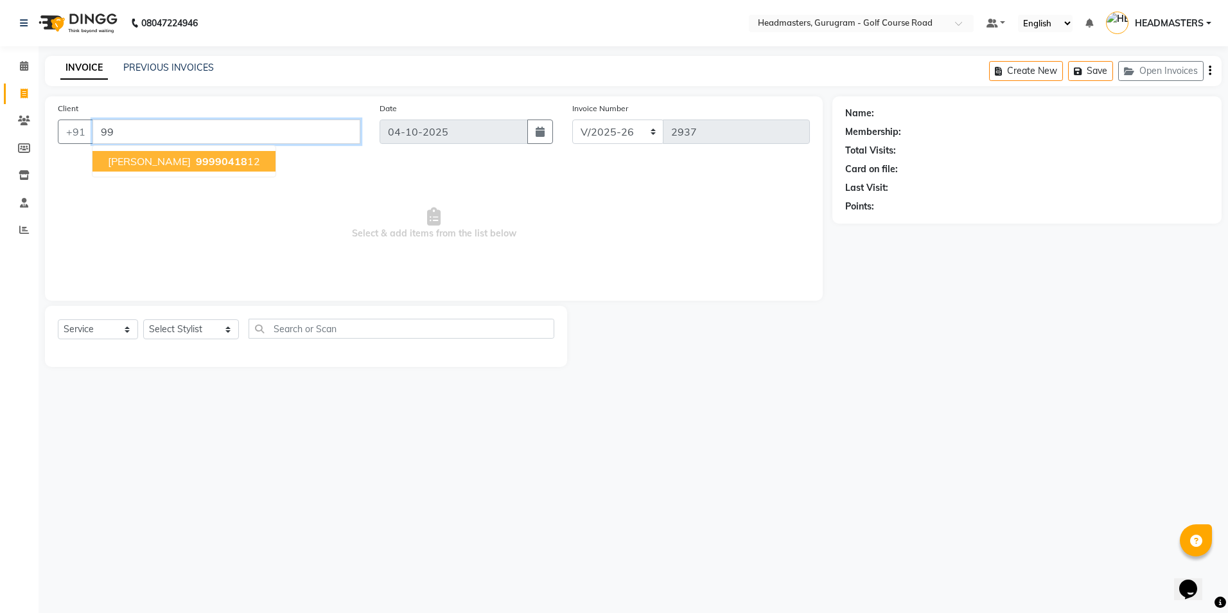
type input "9"
click at [142, 158] on span "[PERSON_NAME]" at bounding box center [149, 161] width 83 height 13
type input "9811237387"
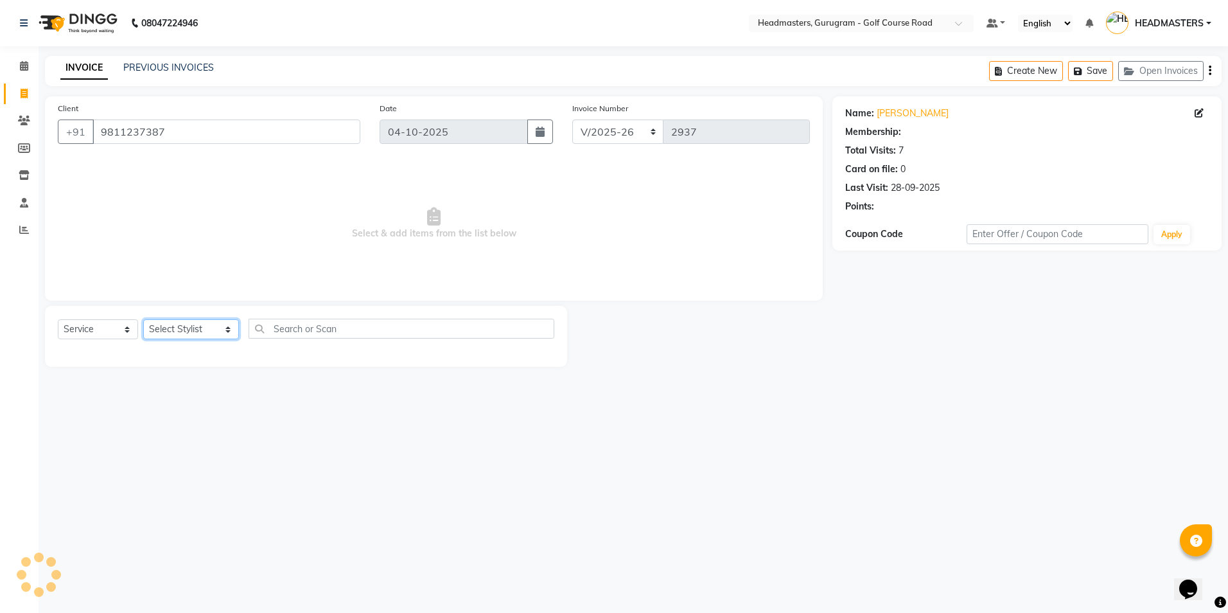
click at [163, 334] on select "Select Stylist Dev Gaurav HEADMASTERS[PERSON_NAME] Artist [PERSON_NAME]a Pooja …" at bounding box center [191, 329] width 96 height 20
select select "86368"
click at [143, 319] on select "Select Stylist Dev Gaurav HEADMASTERS[PERSON_NAME] Artist [PERSON_NAME]a Pooja …" at bounding box center [191, 329] width 96 height 20
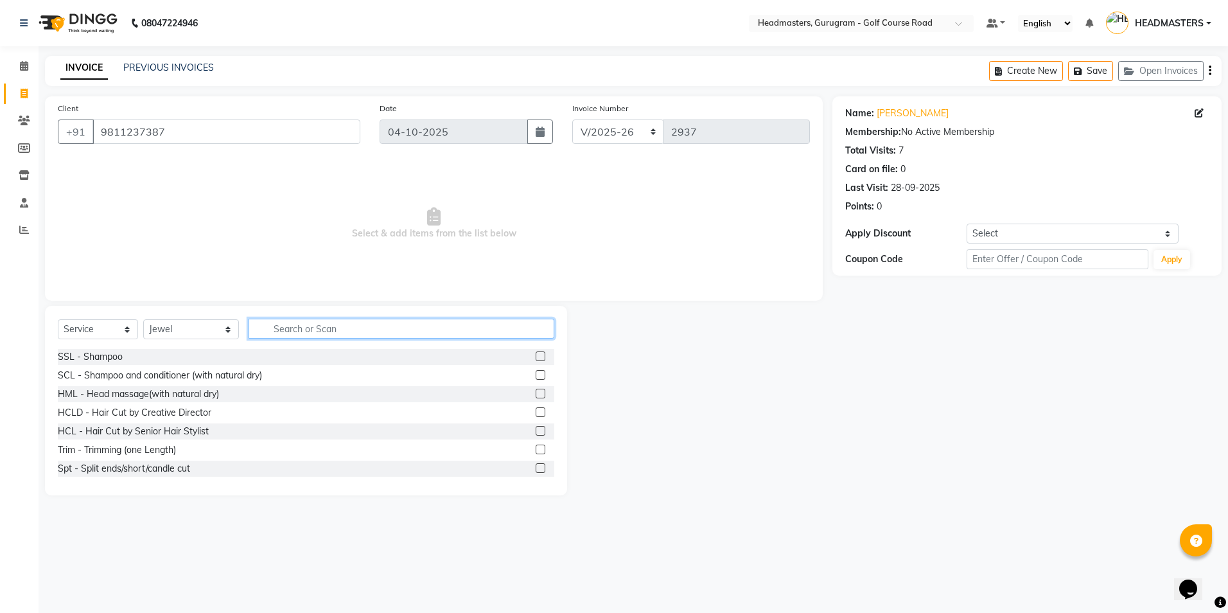
click at [249, 326] on input "text" at bounding box center [401, 329] width 305 height 20
type input "PEDI"
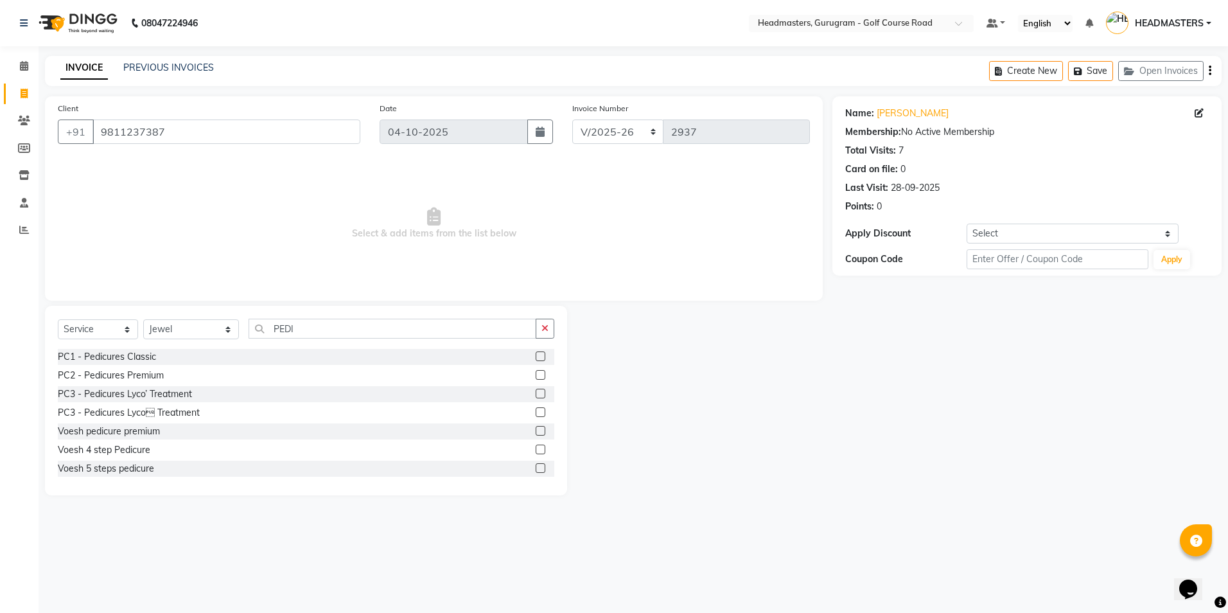
click at [536, 432] on label at bounding box center [541, 431] width 10 height 10
click at [536, 432] on input "checkbox" at bounding box center [540, 431] width 8 height 8
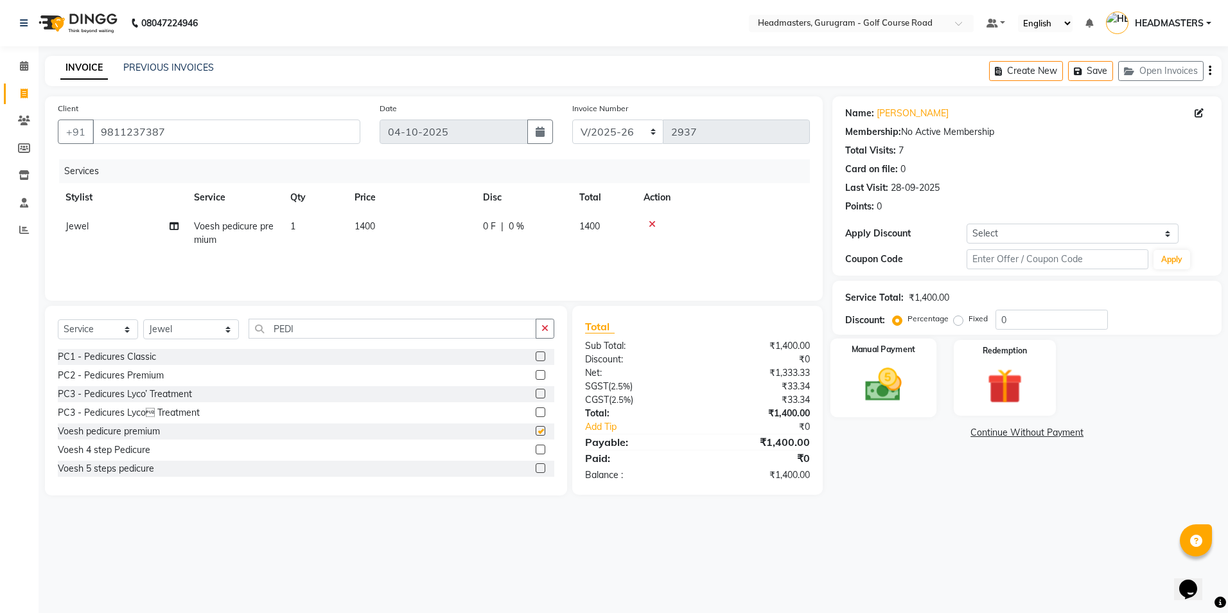
checkbox input "false"
click at [915, 374] on div "Manual Payment" at bounding box center [883, 377] width 106 height 79
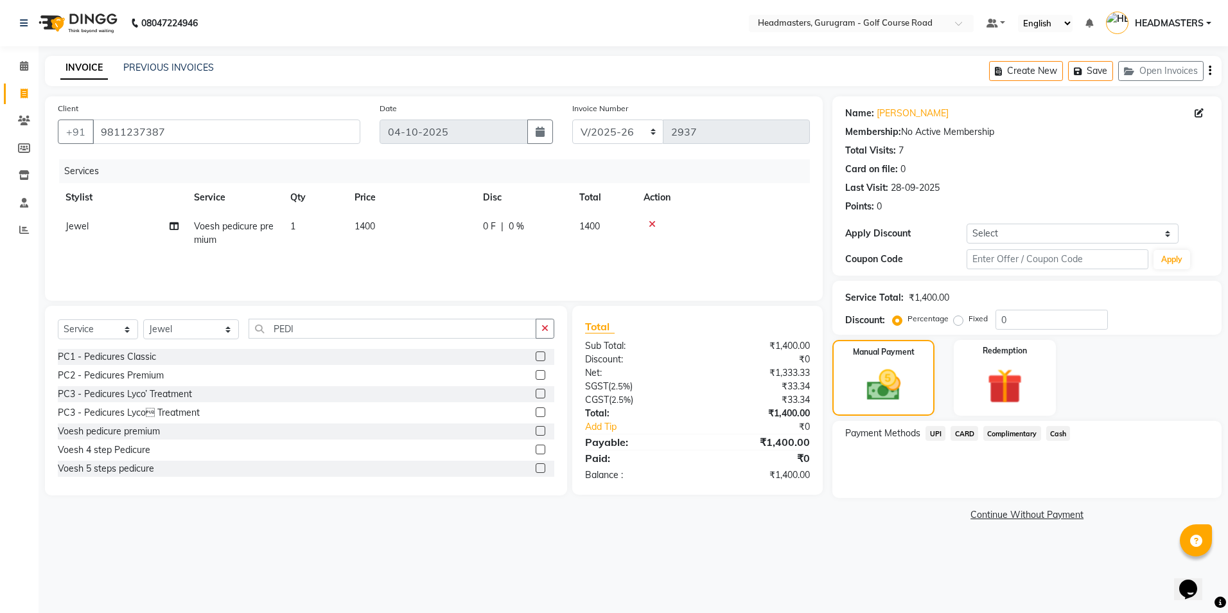
click at [936, 437] on span "UPI" at bounding box center [935, 433] width 20 height 15
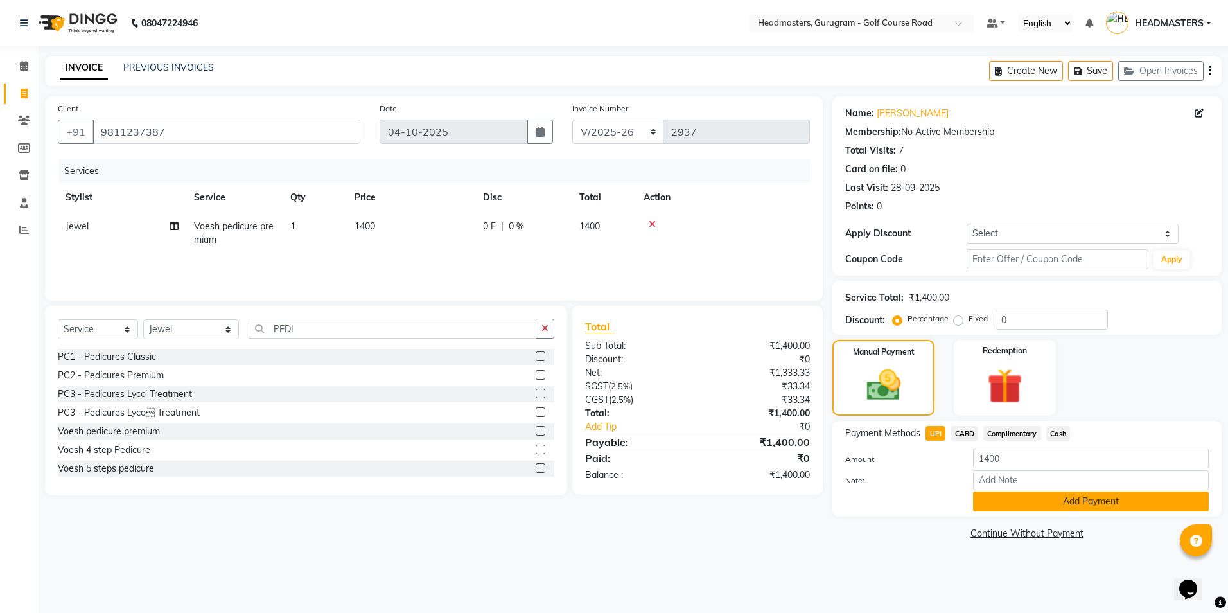
click at [1001, 505] on button "Add Payment" at bounding box center [1091, 501] width 236 height 20
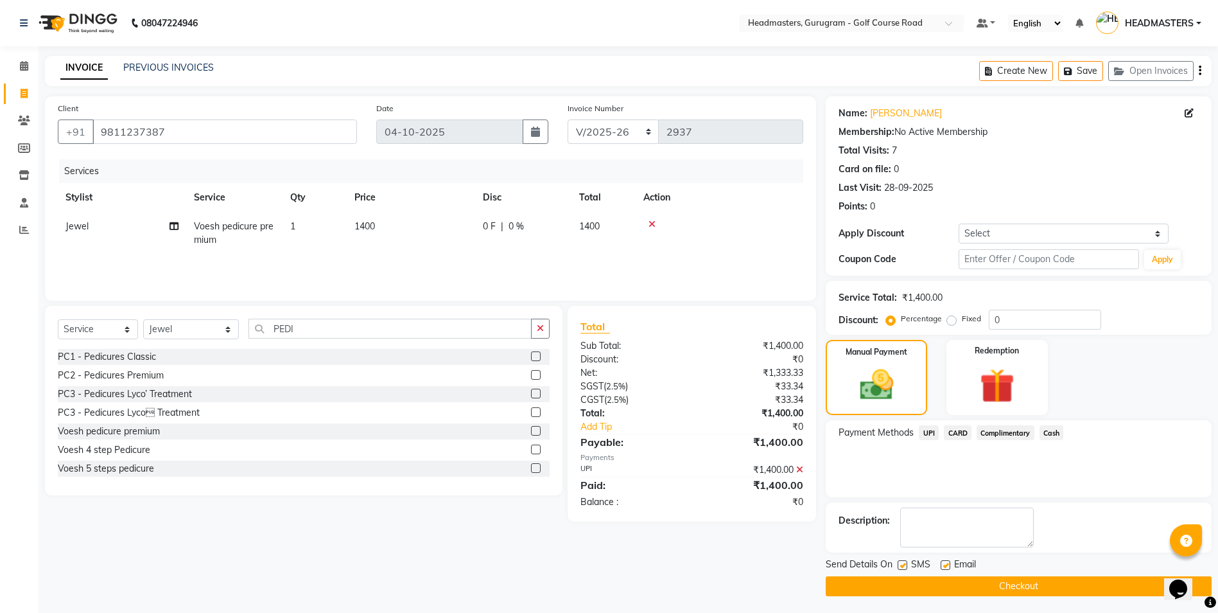
click at [963, 593] on button "Checkout" at bounding box center [1019, 586] width 386 height 20
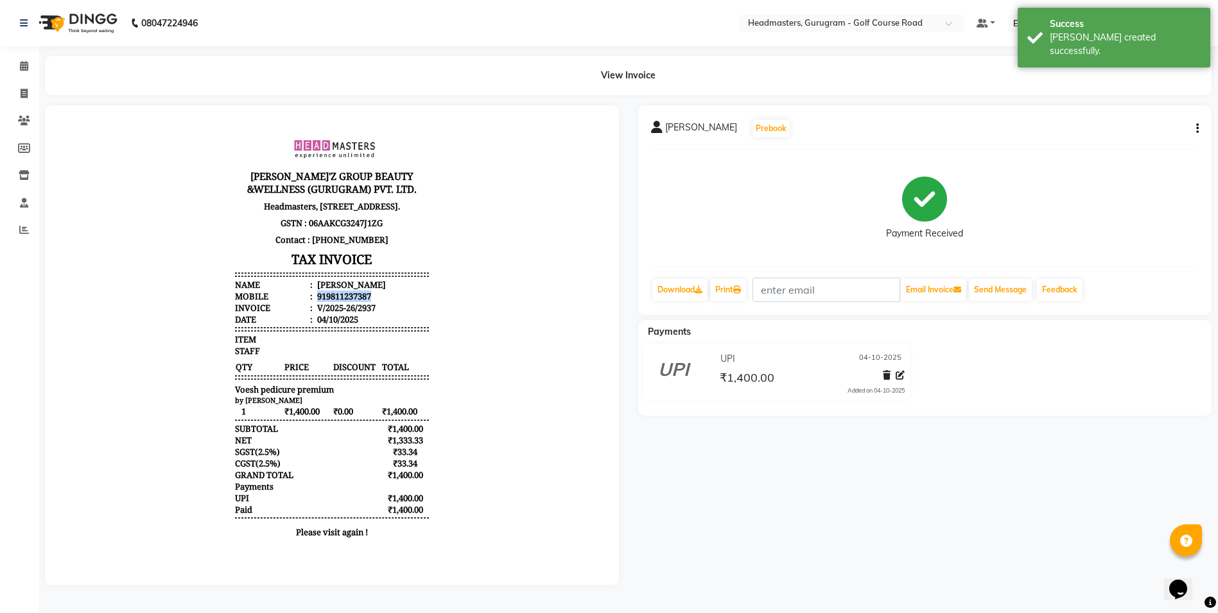
drag, startPoint x: 369, startPoint y: 314, endPoint x: 307, endPoint y: 314, distance: 61.7
click at [307, 302] on li "Mobile : 919811237387" at bounding box center [332, 296] width 194 height 12
drag, startPoint x: 307, startPoint y: 314, endPoint x: 315, endPoint y: 317, distance: 8.7
copy div "919811237387"
click at [8, 92] on link "Invoice" at bounding box center [19, 93] width 31 height 21
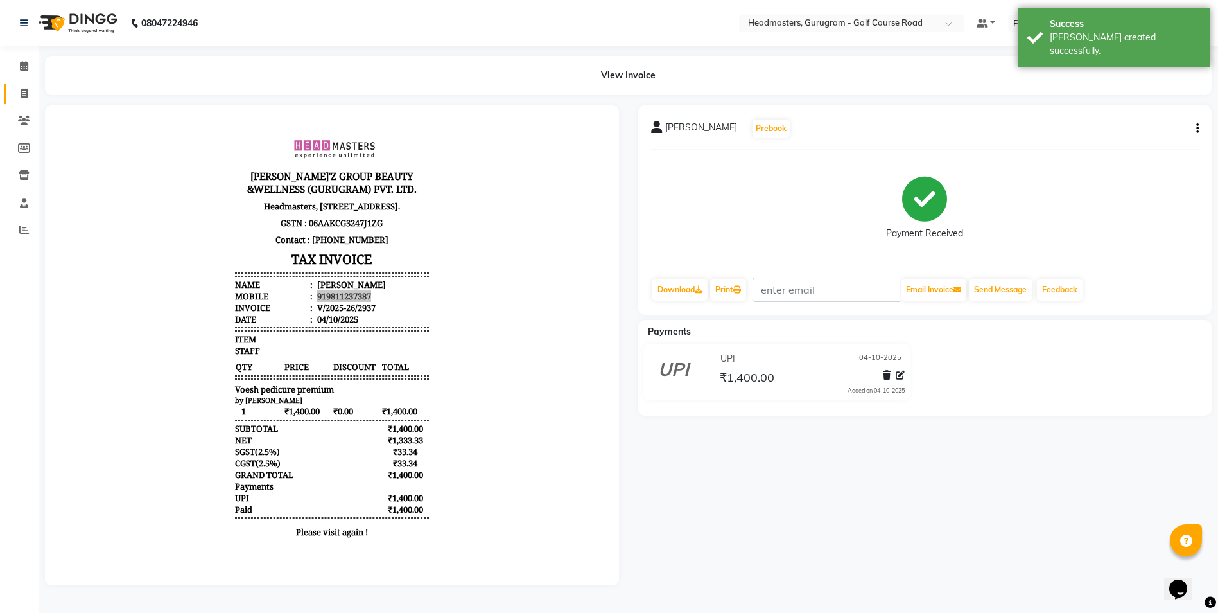
select select "service"
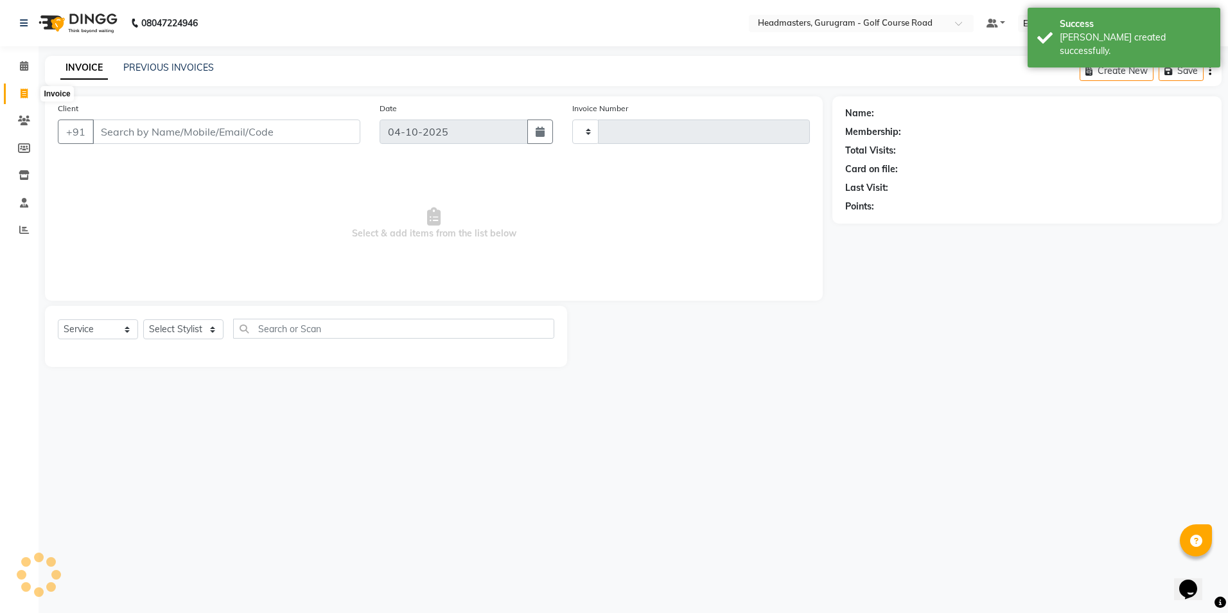
type input "2938"
select select "7134"
click at [117, 136] on input "Client" at bounding box center [226, 131] width 268 height 24
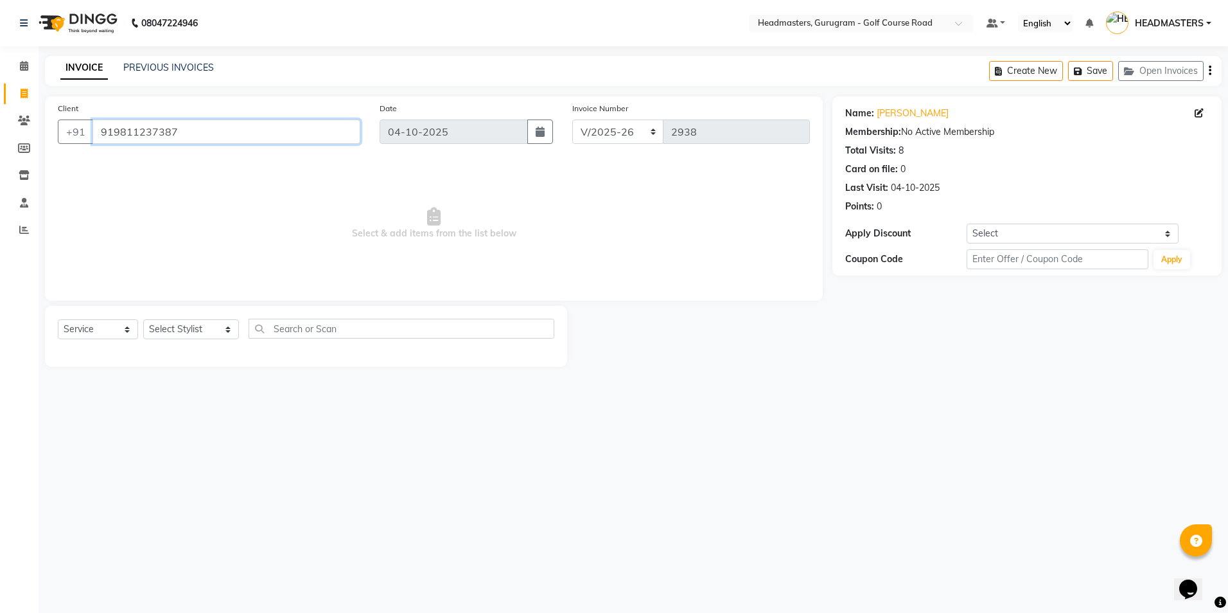
click at [114, 131] on input "919811237387" at bounding box center [226, 131] width 268 height 24
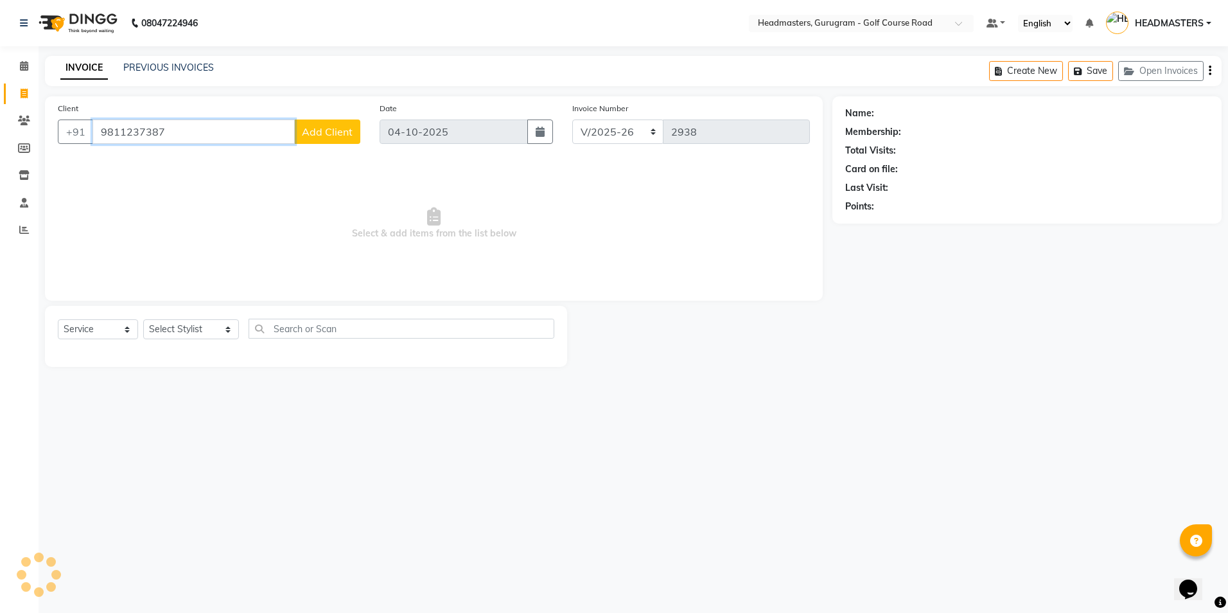
type input "9811237387"
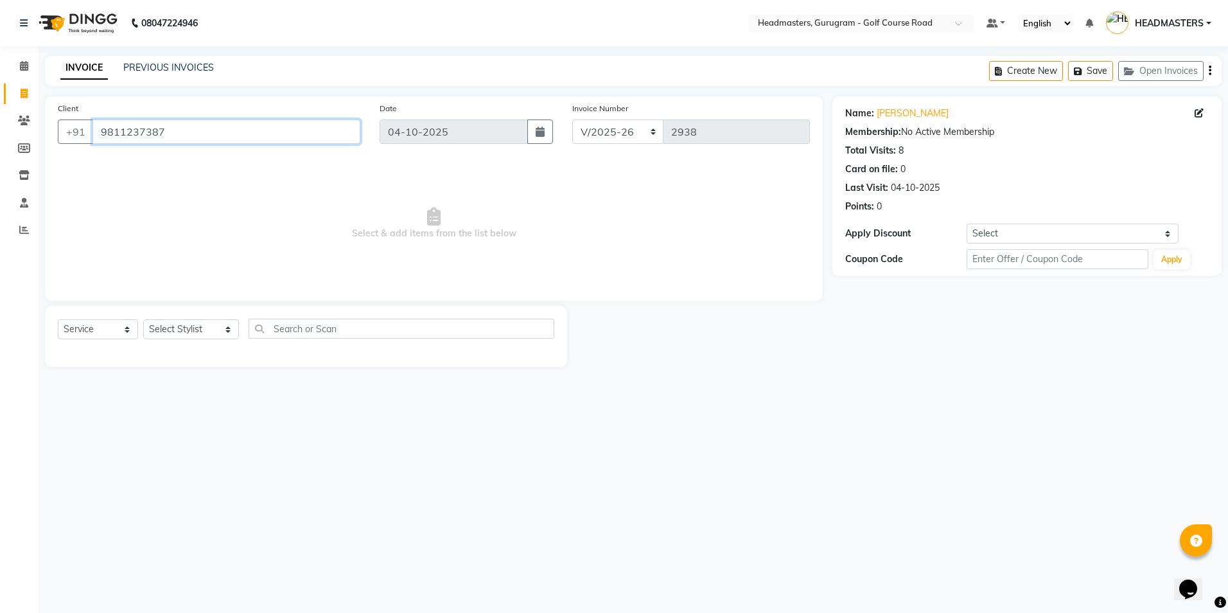
drag, startPoint x: 172, startPoint y: 136, endPoint x: 101, endPoint y: 139, distance: 71.3
click at [101, 139] on input "9811237387" at bounding box center [226, 131] width 268 height 24
click at [23, 121] on icon at bounding box center [24, 121] width 12 height 10
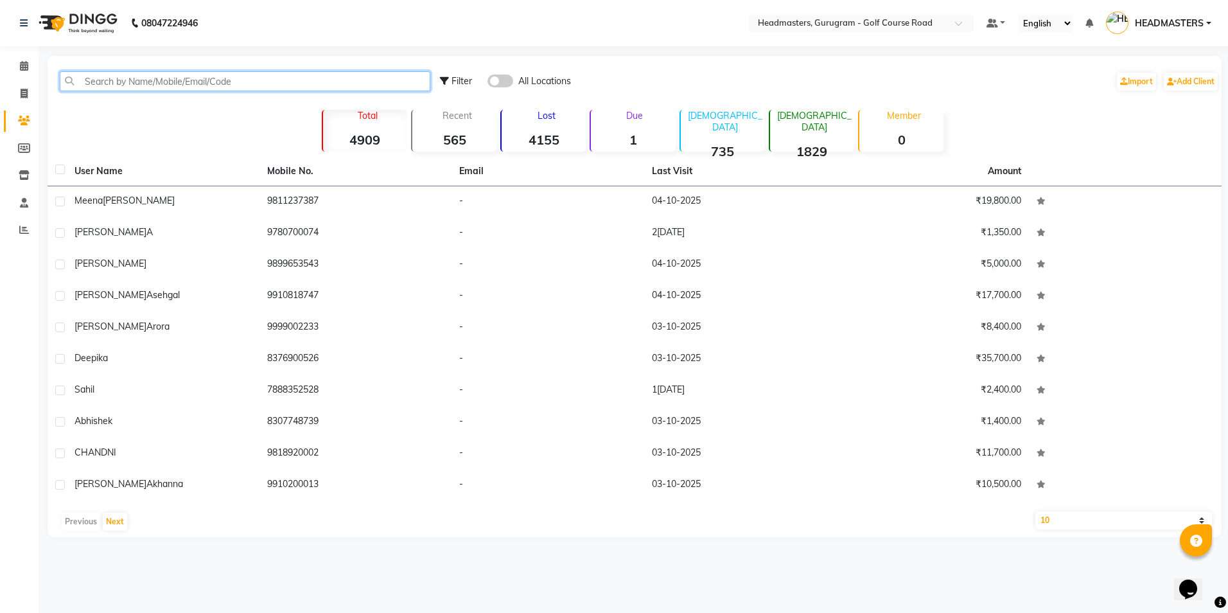
click at [96, 90] on input "text" at bounding box center [245, 81] width 371 height 20
paste input "9811237387"
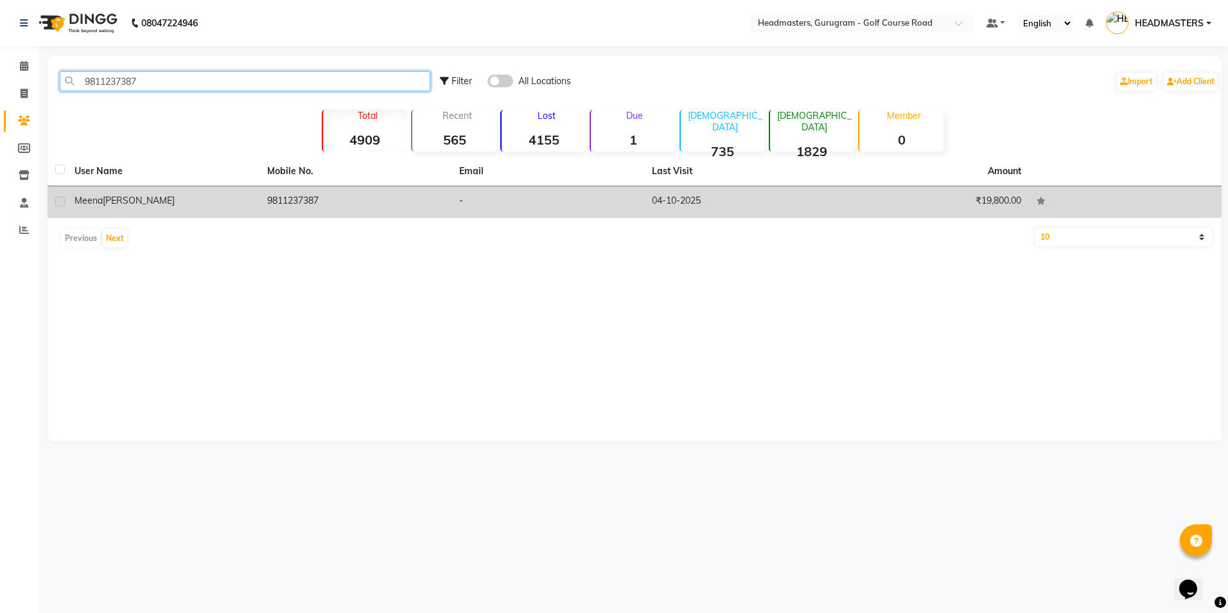
type input "9811237387"
click at [249, 199] on div "[PERSON_NAME]" at bounding box center [162, 200] width 177 height 13
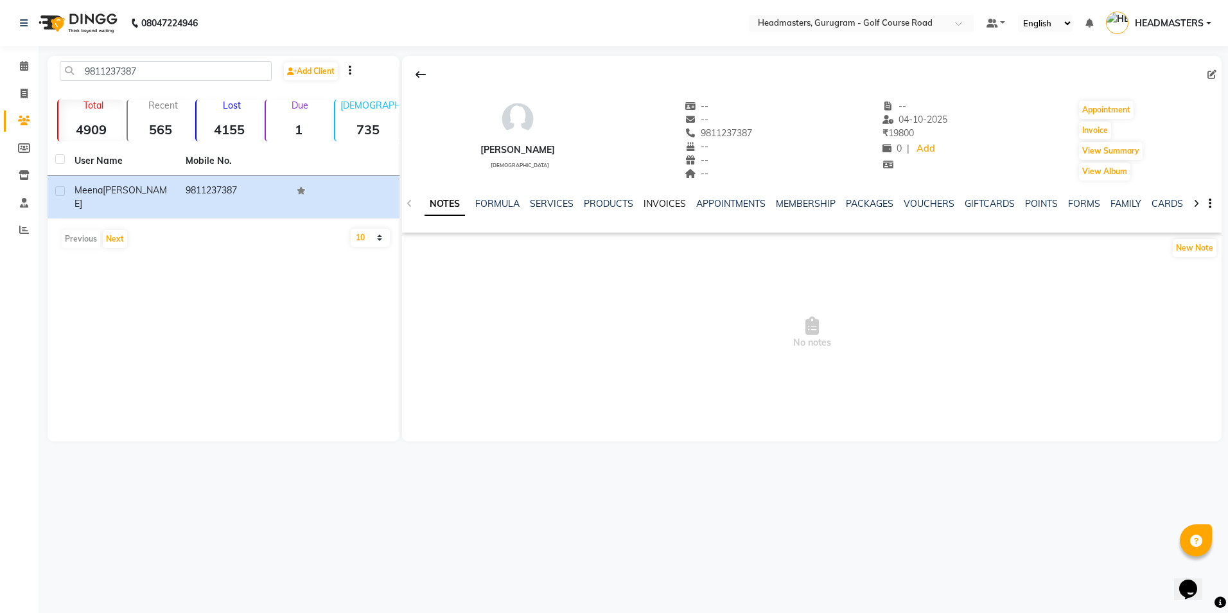
click at [650, 204] on link "INVOICES" at bounding box center [664, 204] width 42 height 12
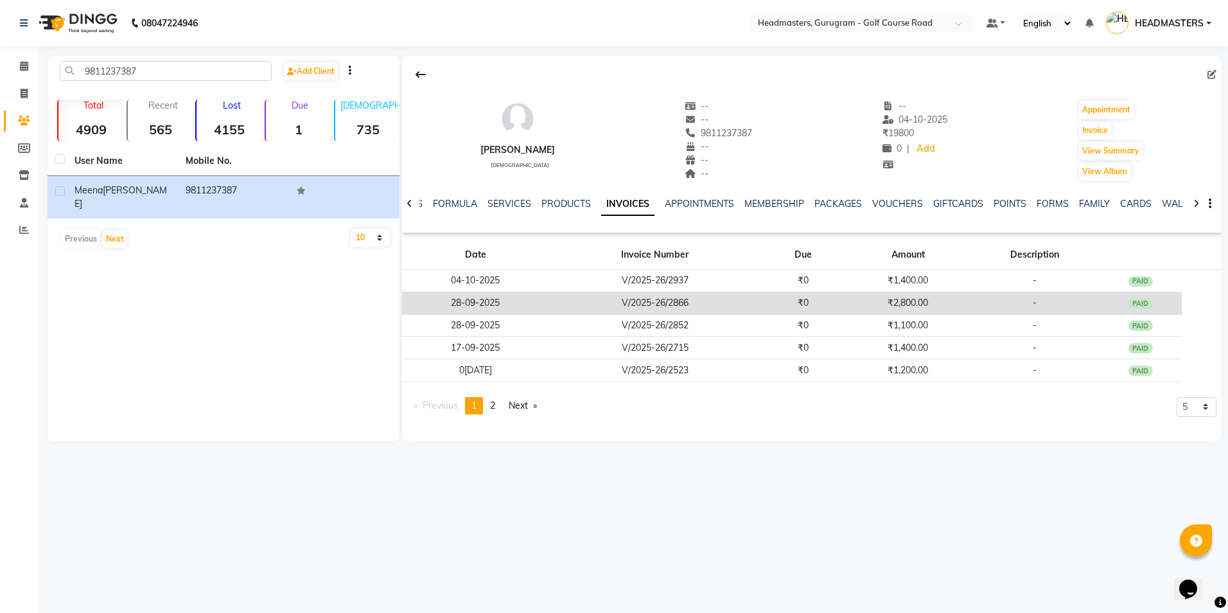
click at [701, 304] on td "V/2025-26/2866" at bounding box center [654, 303] width 213 height 22
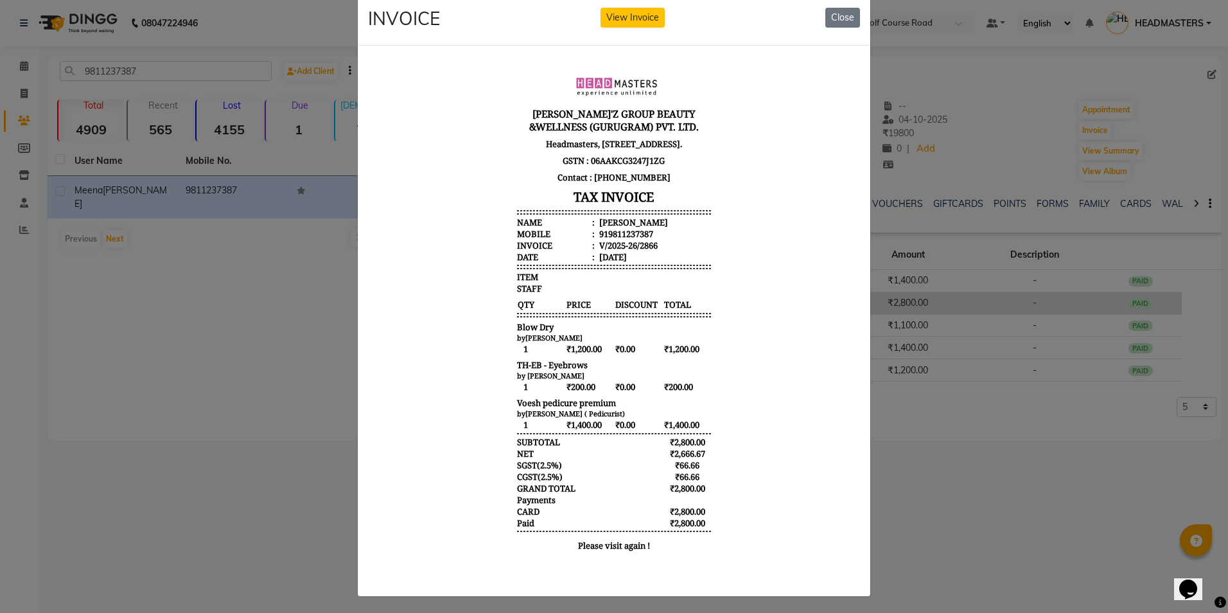
scroll to position [33, 0]
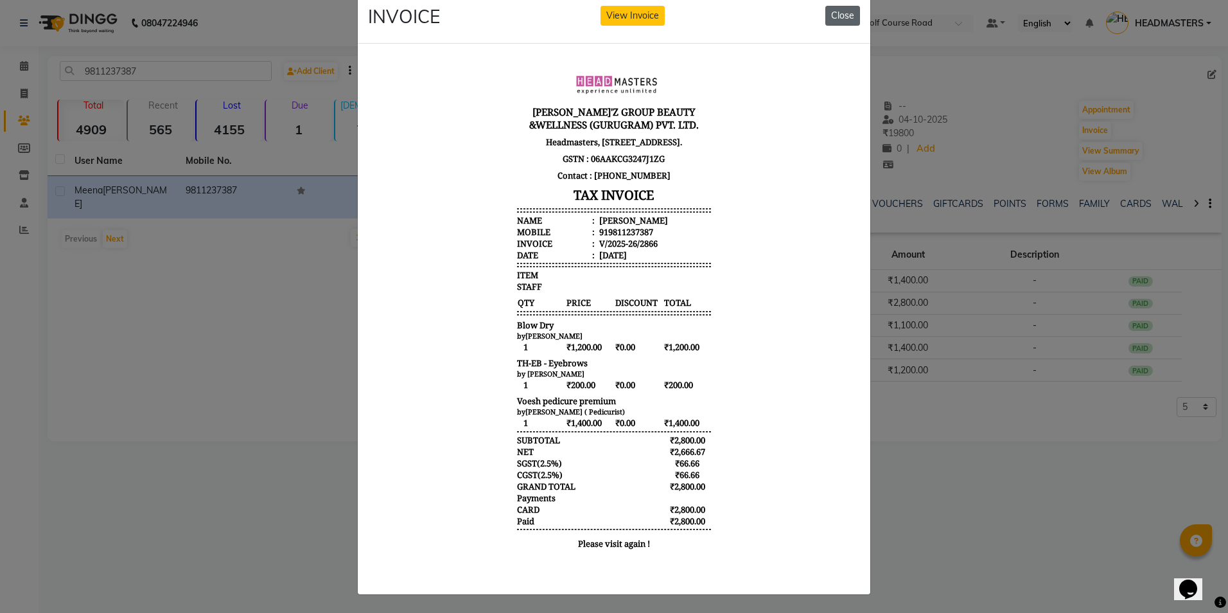
click at [825, 6] on button "Close" at bounding box center [842, 16] width 35 height 20
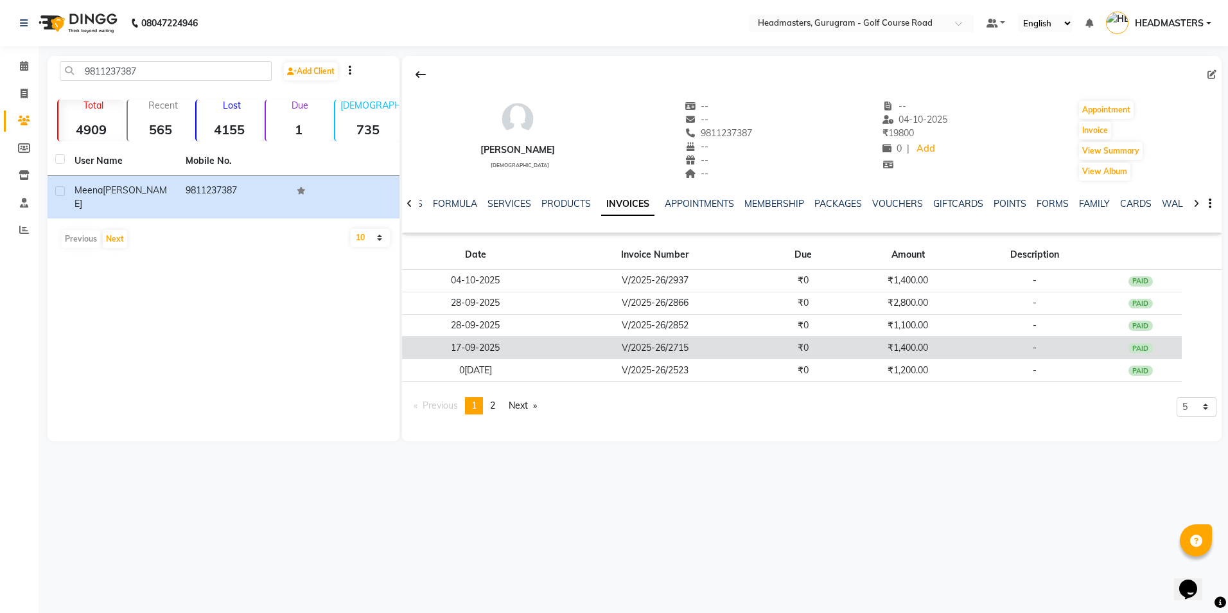
click at [579, 347] on td "V/2025-26/2715" at bounding box center [654, 348] width 213 height 22
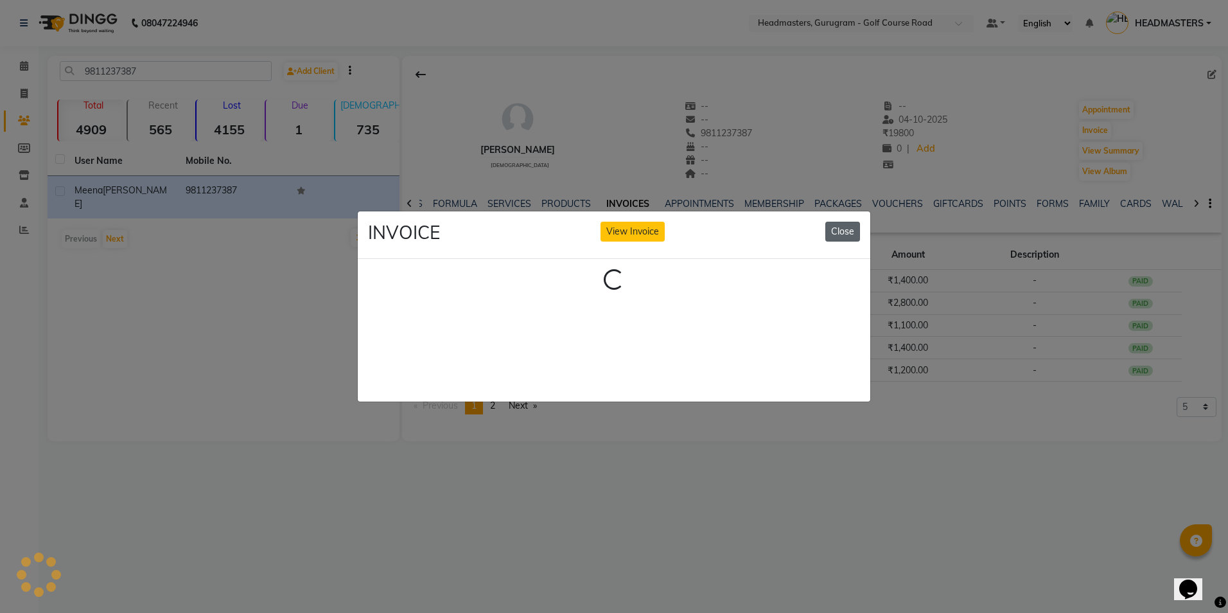
click at [842, 222] on button "Close" at bounding box center [842, 232] width 35 height 20
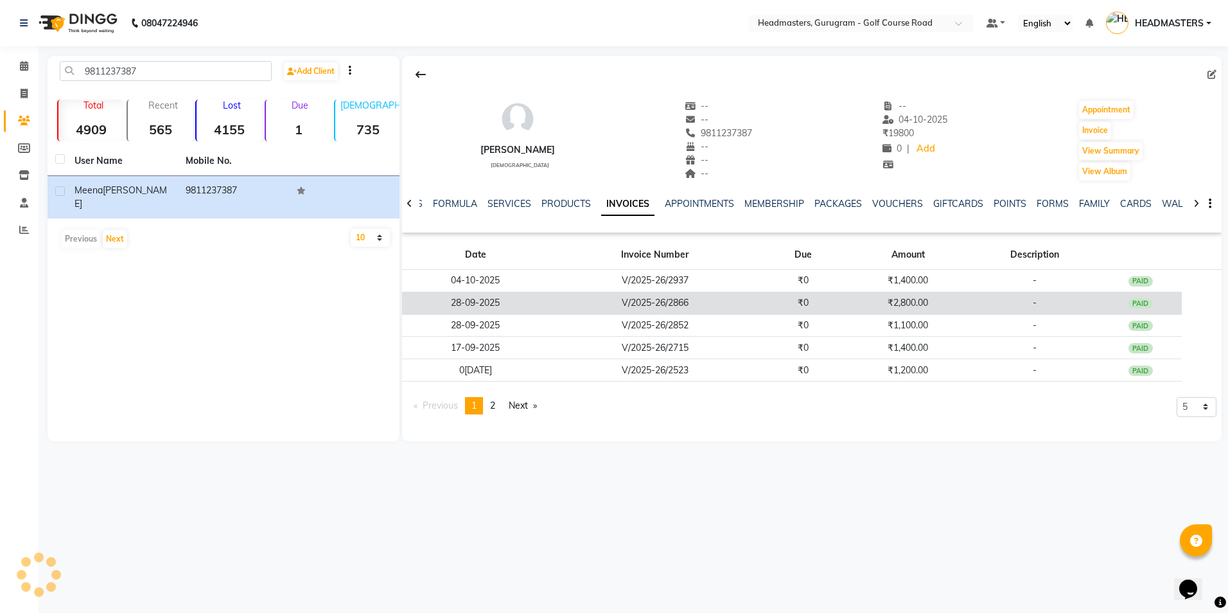
click at [758, 308] on td "V/2025-26/2866" at bounding box center [654, 303] width 213 height 22
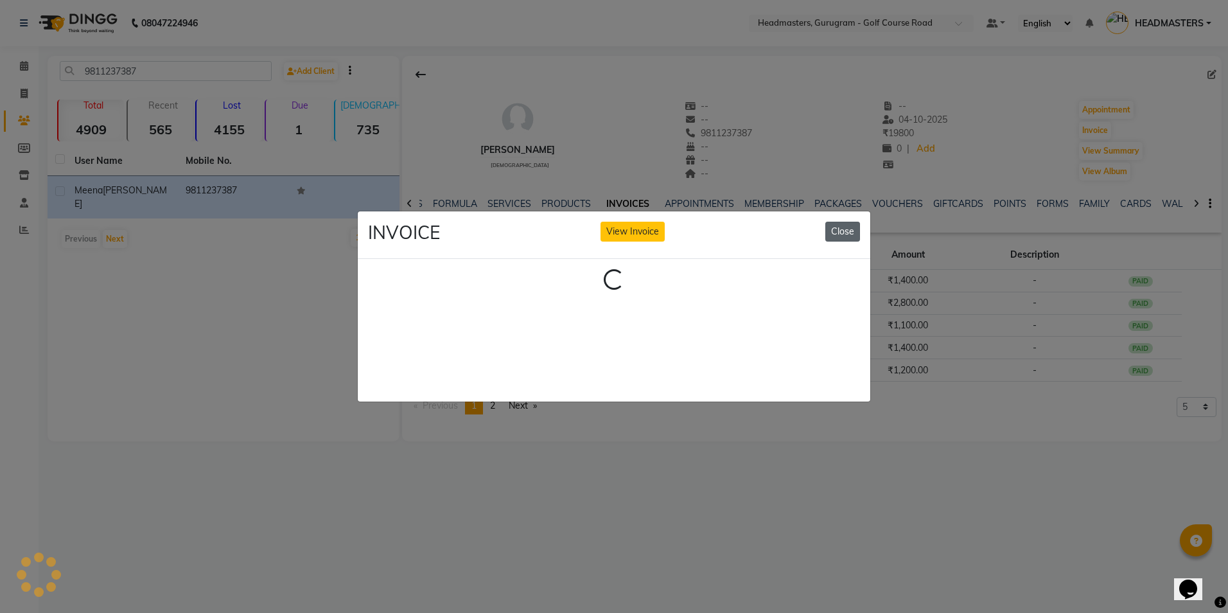
click at [837, 223] on button "Close" at bounding box center [842, 232] width 35 height 20
